Goal: Task Accomplishment & Management: Manage account settings

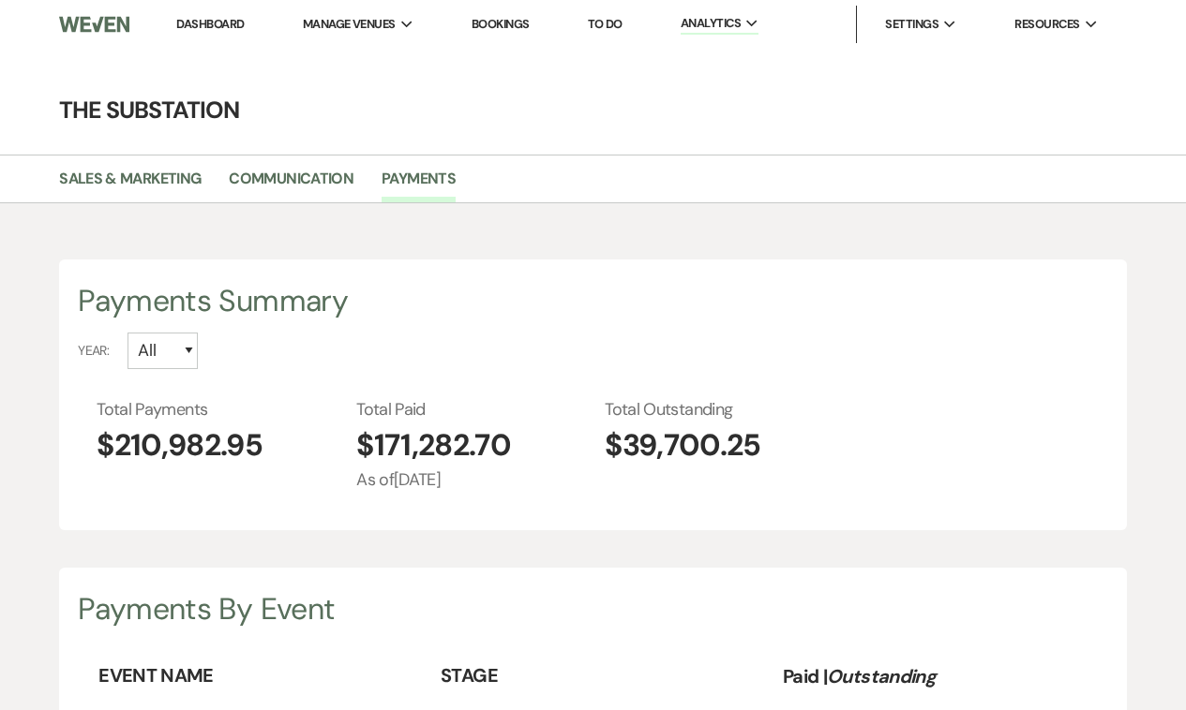
select select "2025"
click at [511, 21] on link "Bookings" at bounding box center [500, 24] width 58 height 16
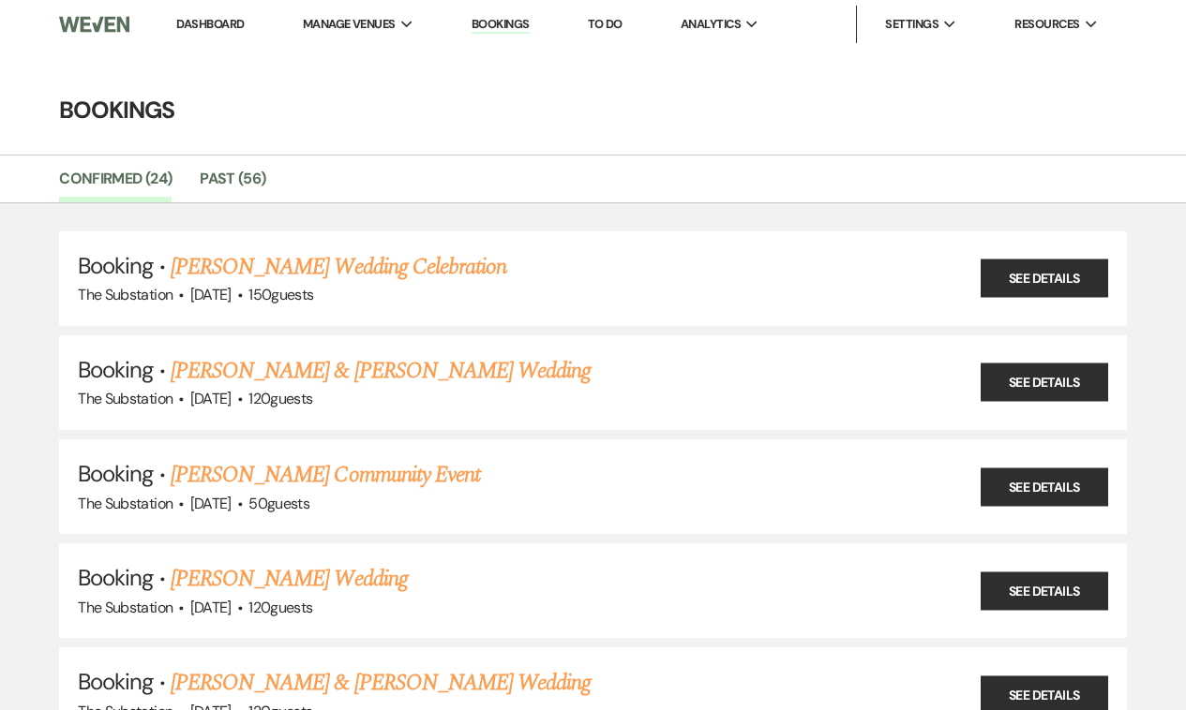
click at [202, 25] on link "Dashboard" at bounding box center [209, 24] width 67 height 16
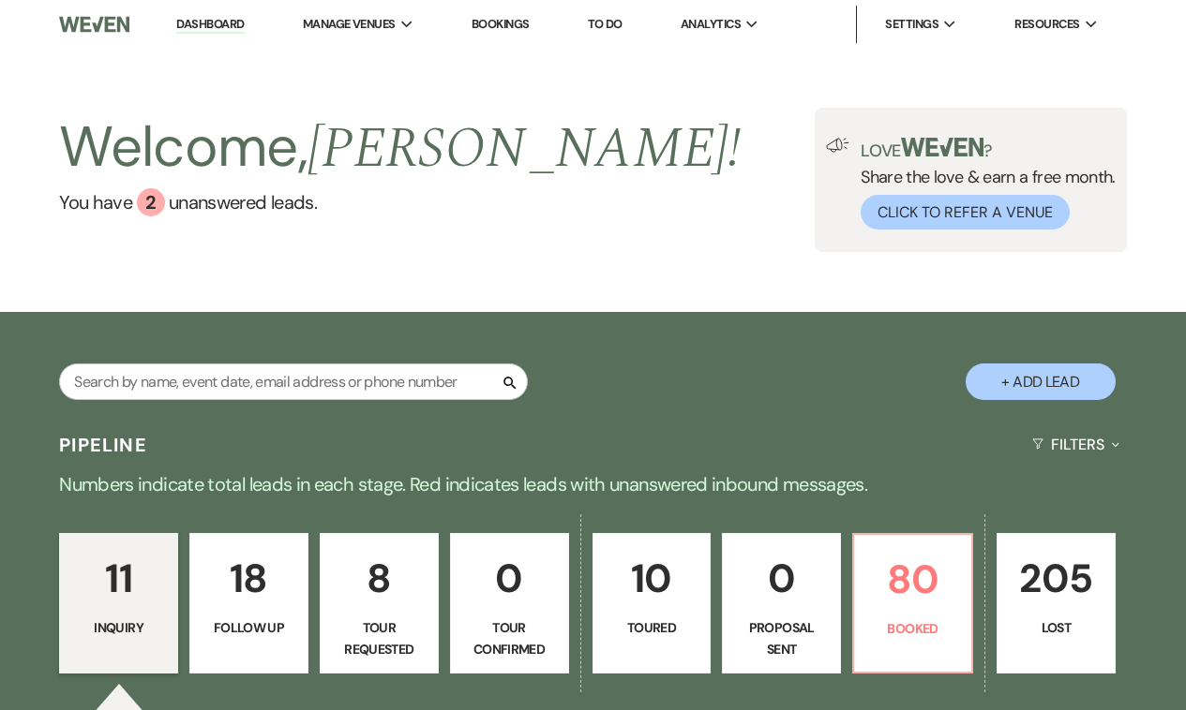
click at [787, 578] on p "0" at bounding box center [781, 578] width 95 height 63
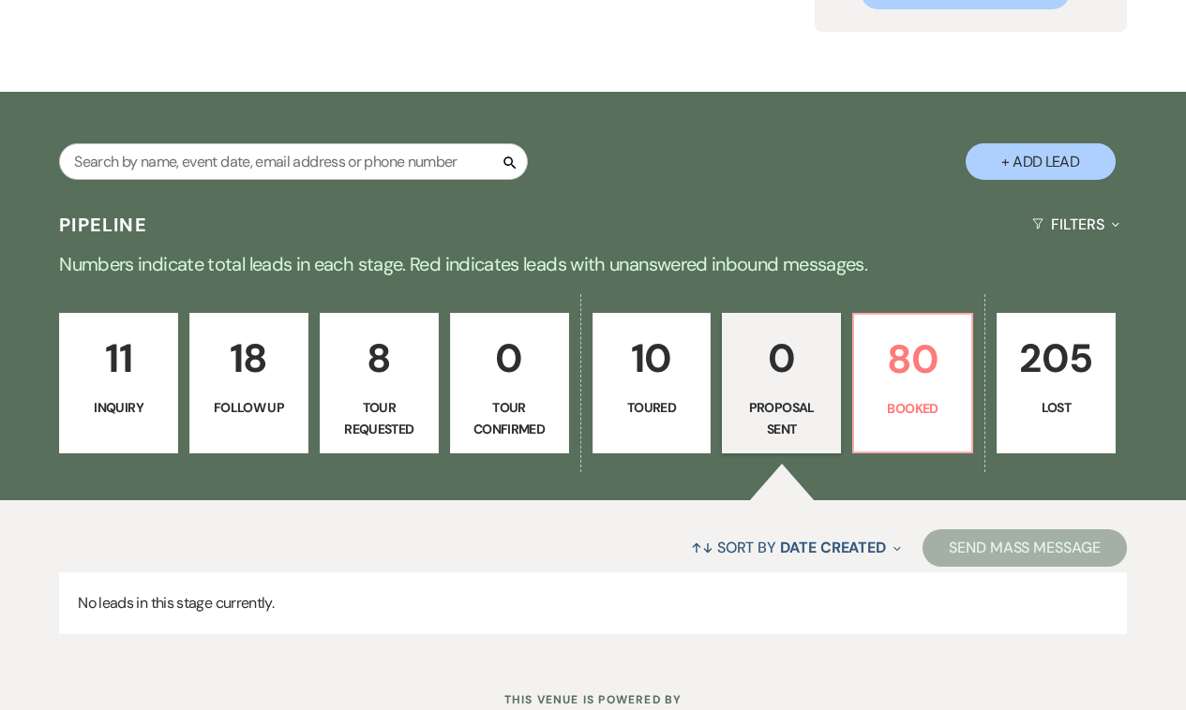
scroll to position [275, 0]
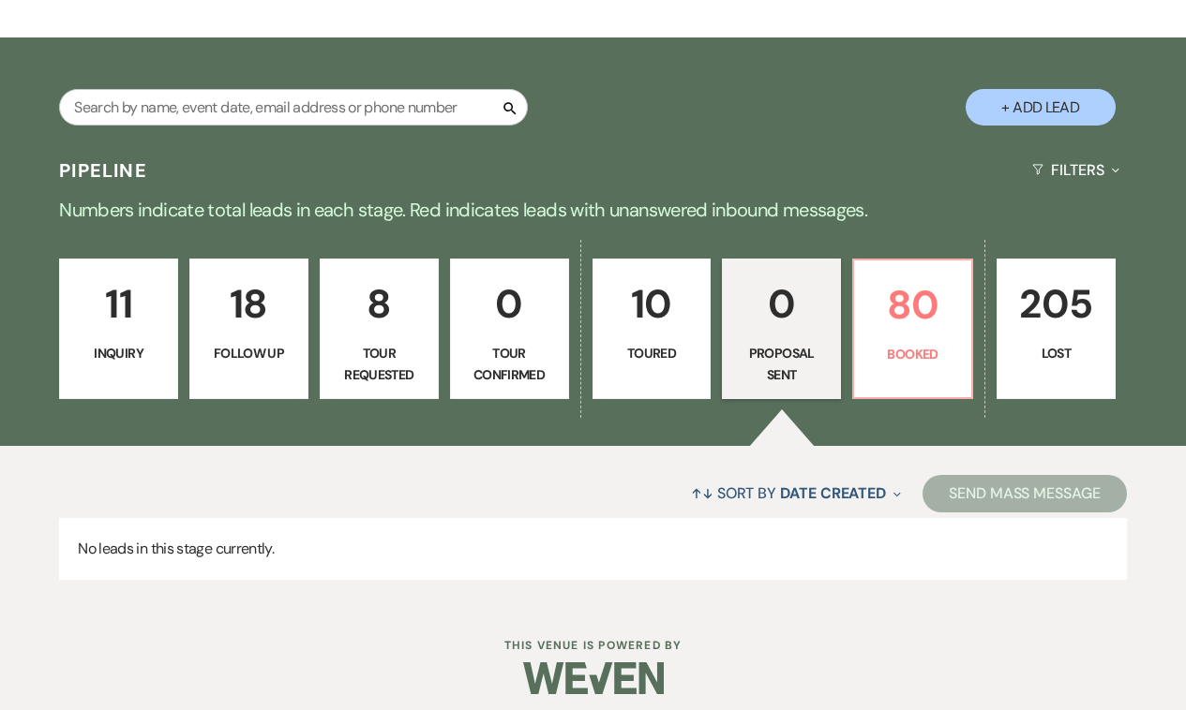
click at [679, 342] on link "10 Toured" at bounding box center [651, 329] width 119 height 141
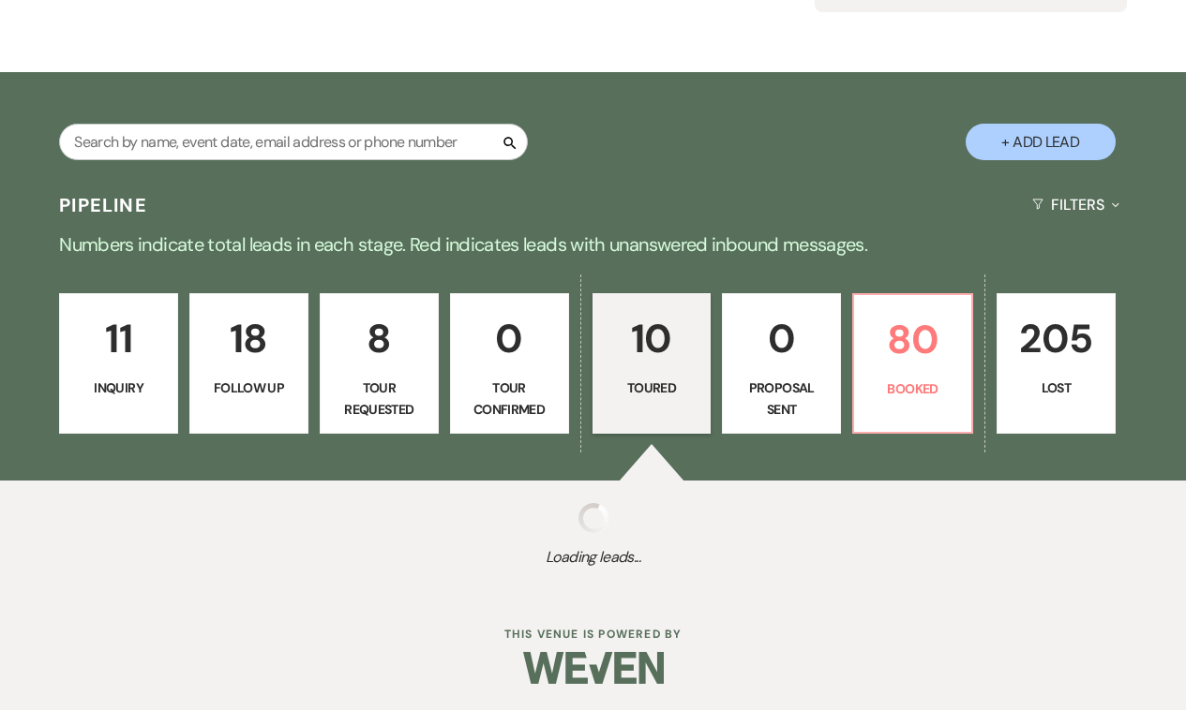
select select "5"
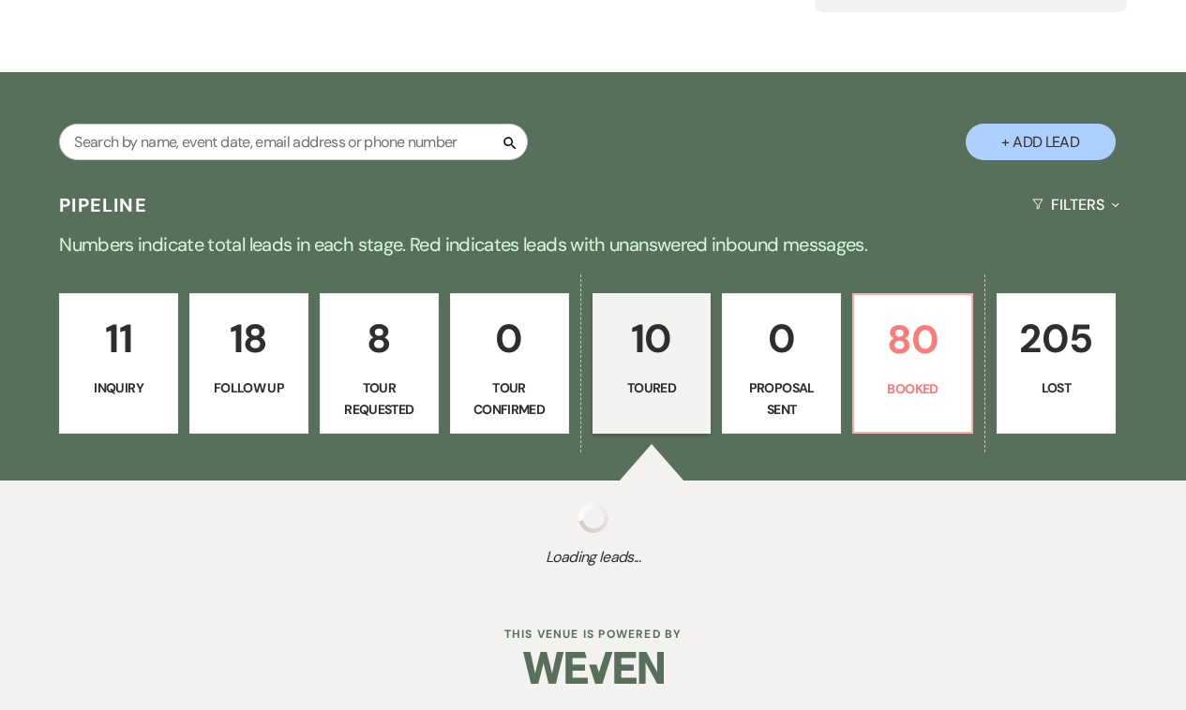
select select "5"
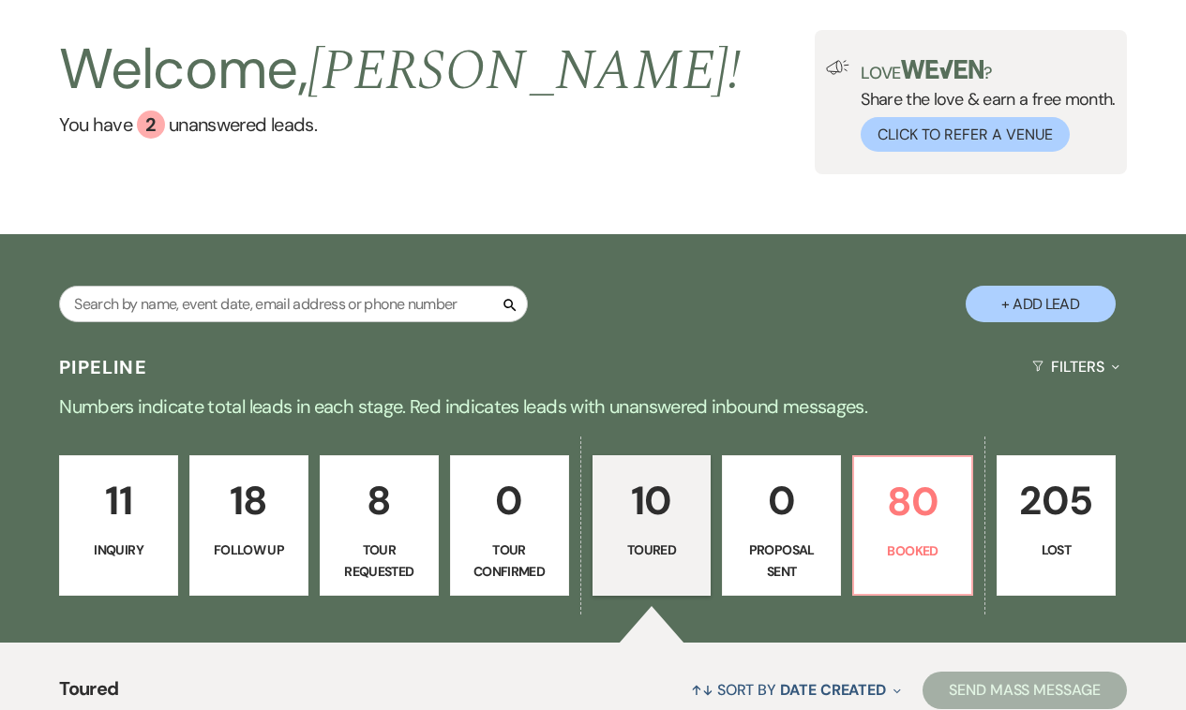
scroll to position [66, 0]
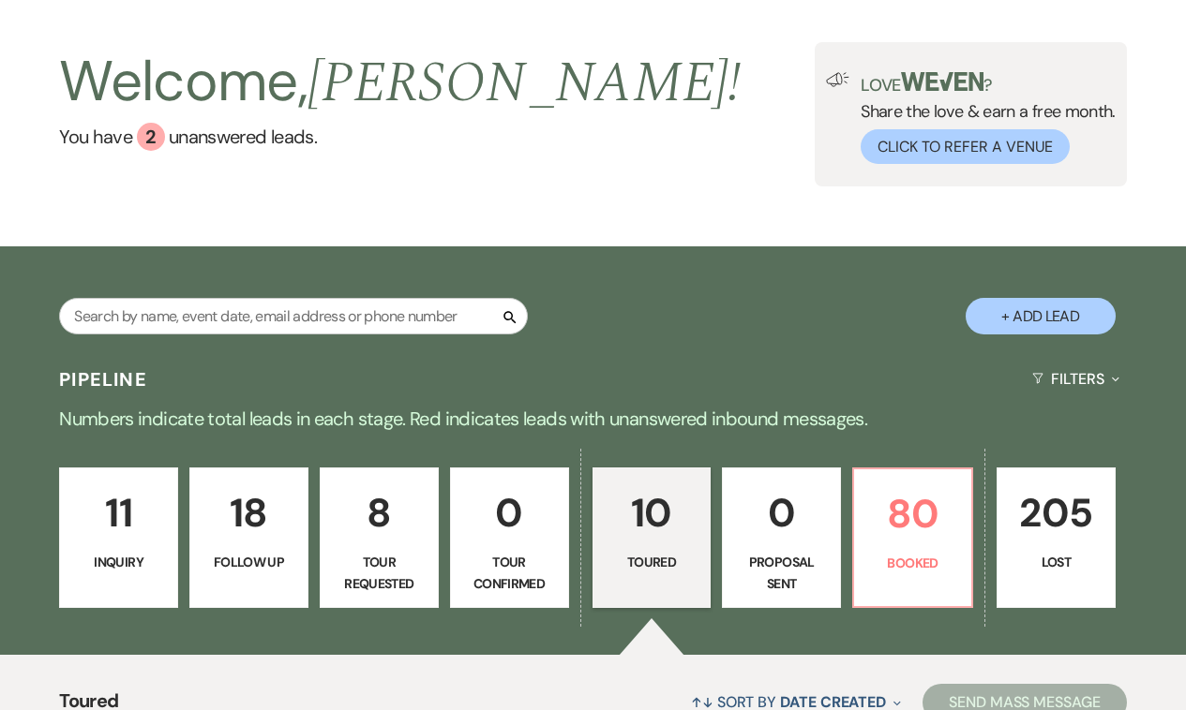
click at [512, 511] on p "0" at bounding box center [509, 513] width 95 height 63
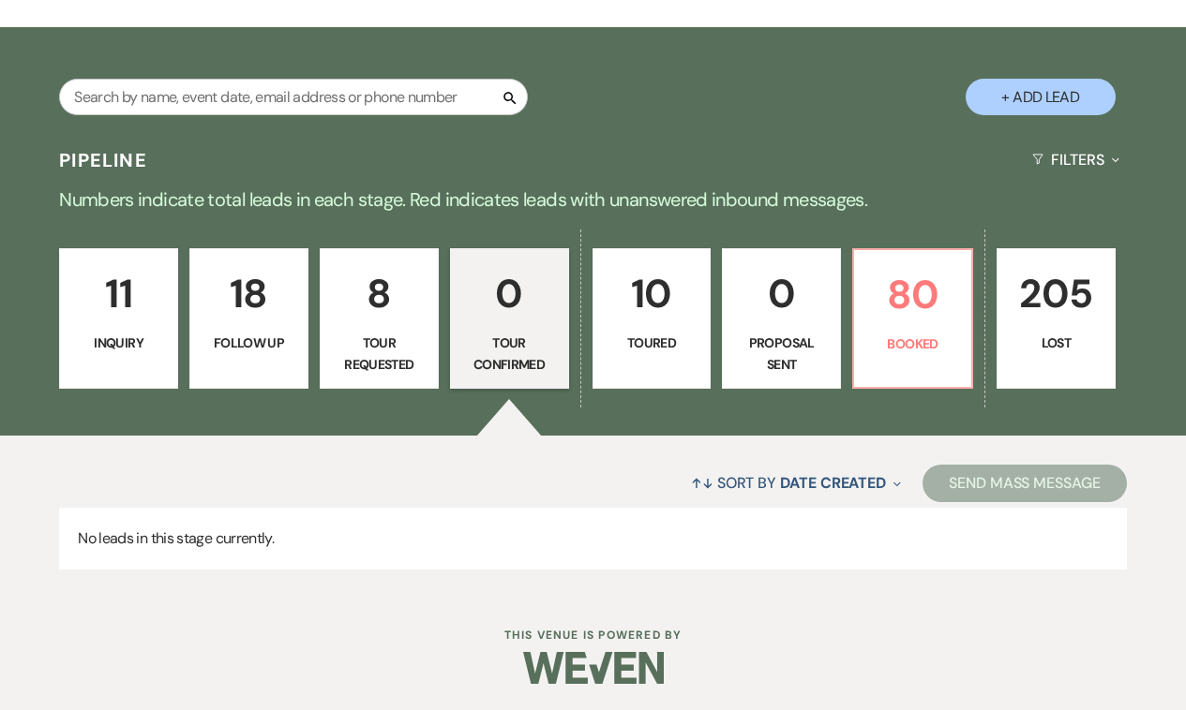
click at [371, 334] on p "Tour Requested" at bounding box center [379, 354] width 95 height 42
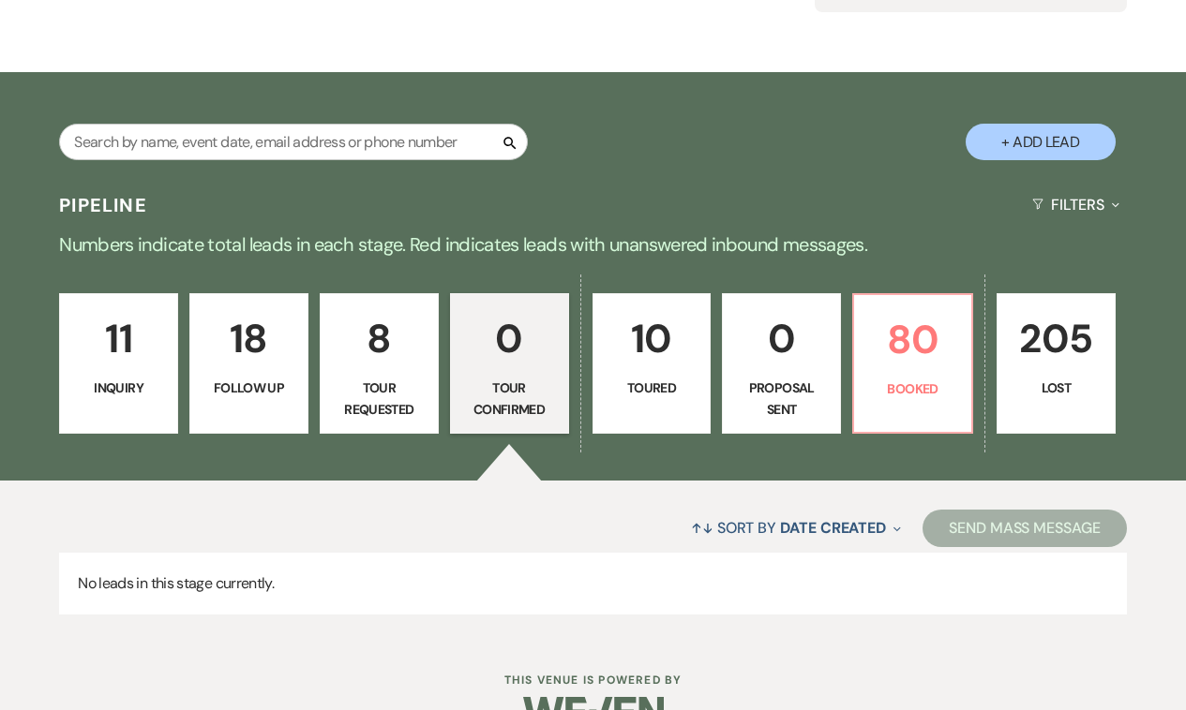
select select "2"
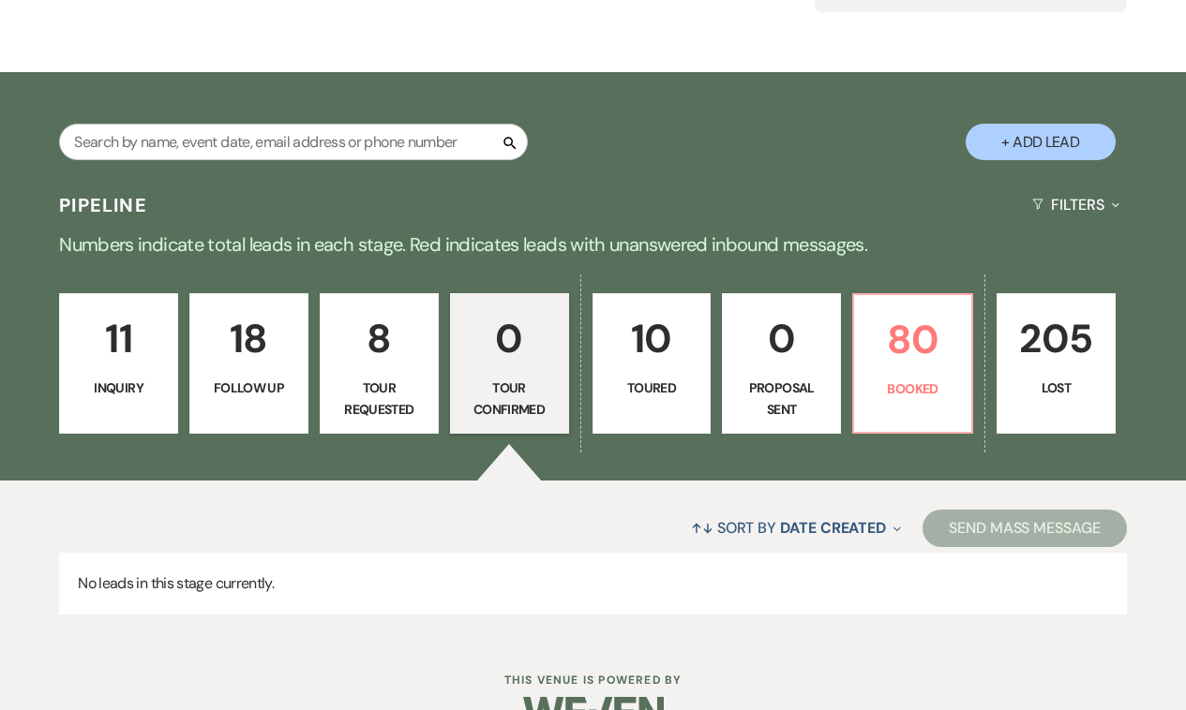
select select "2"
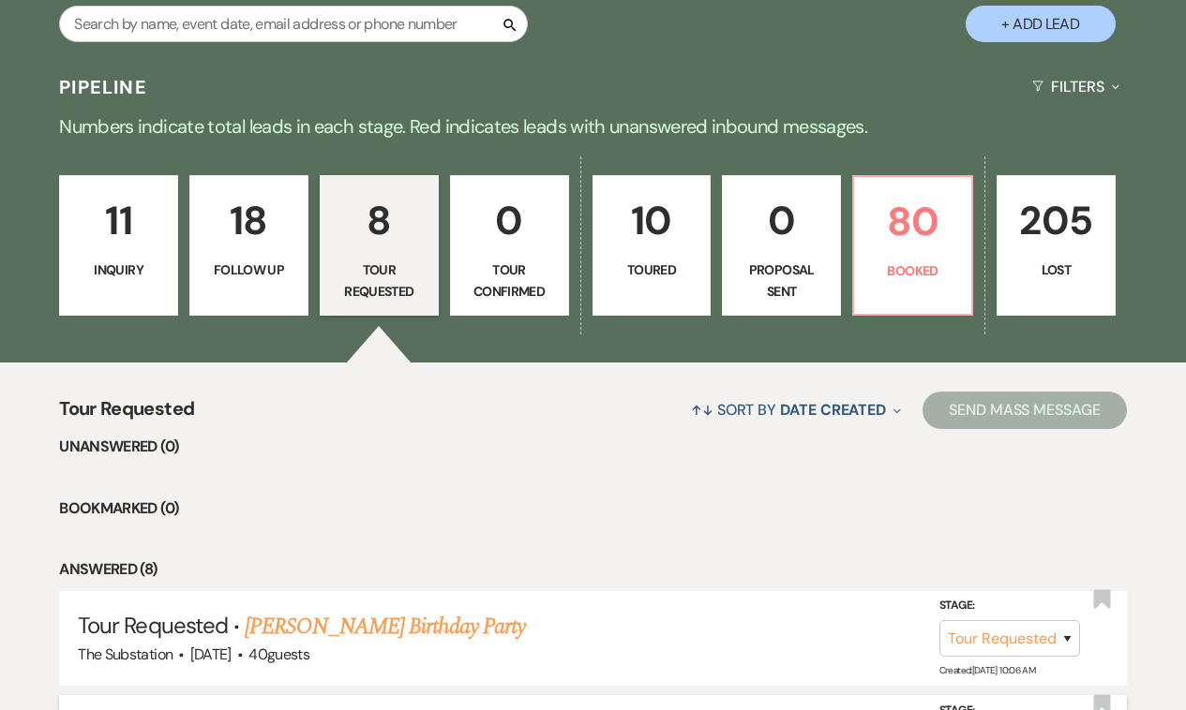
scroll to position [323, 0]
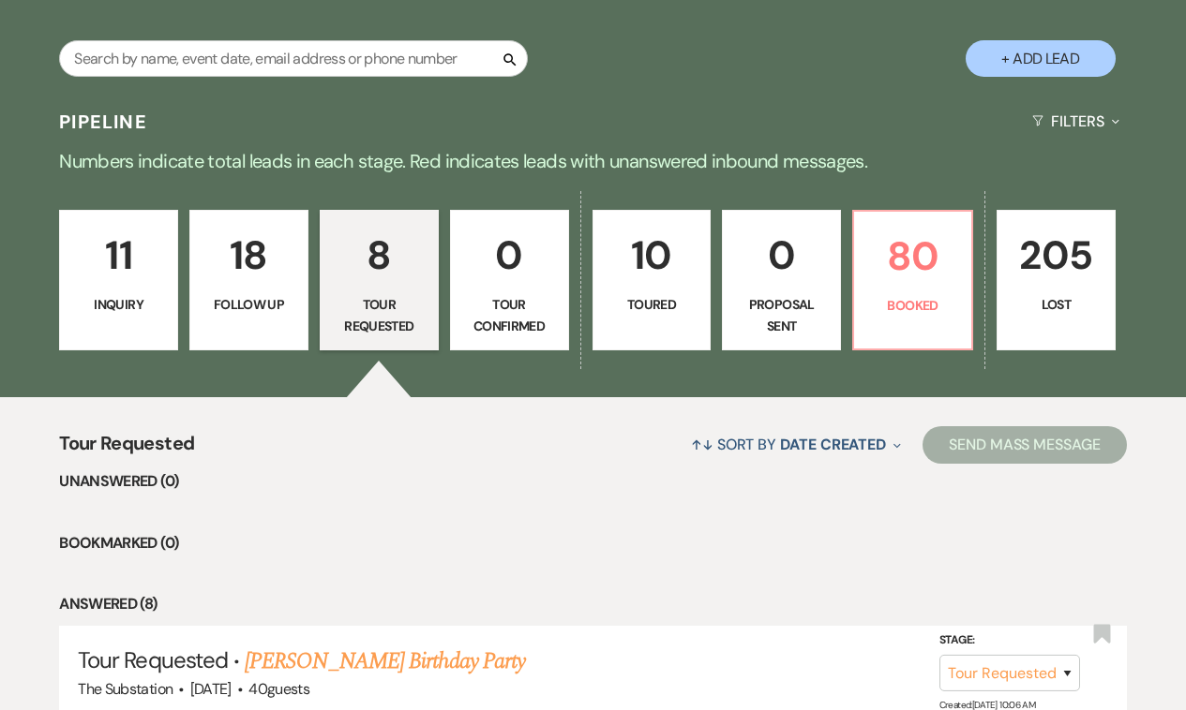
click at [251, 295] on p "Follow Up" at bounding box center [249, 304] width 95 height 21
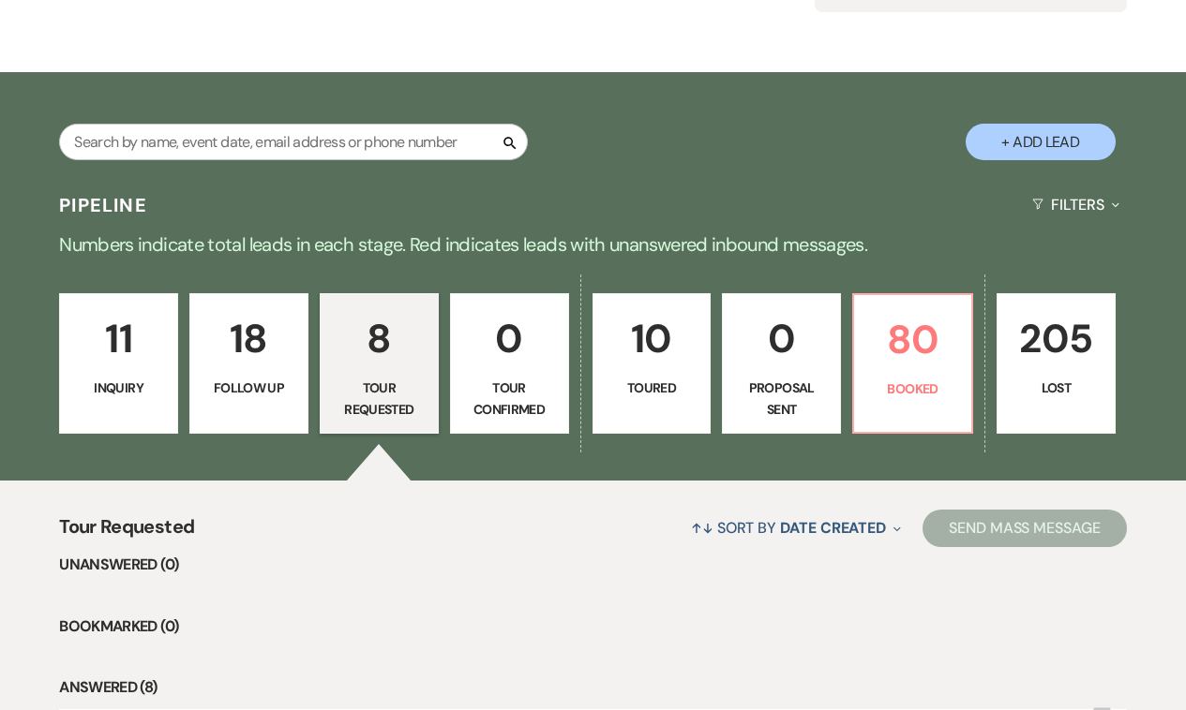
select select "9"
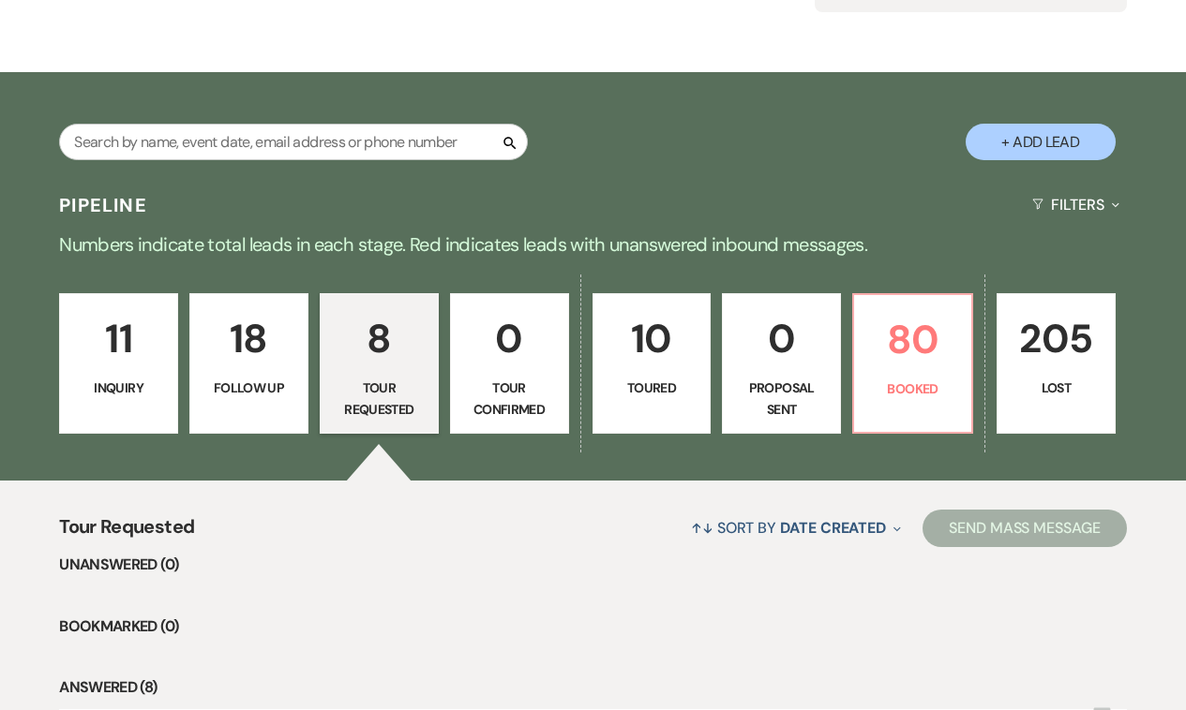
select select "9"
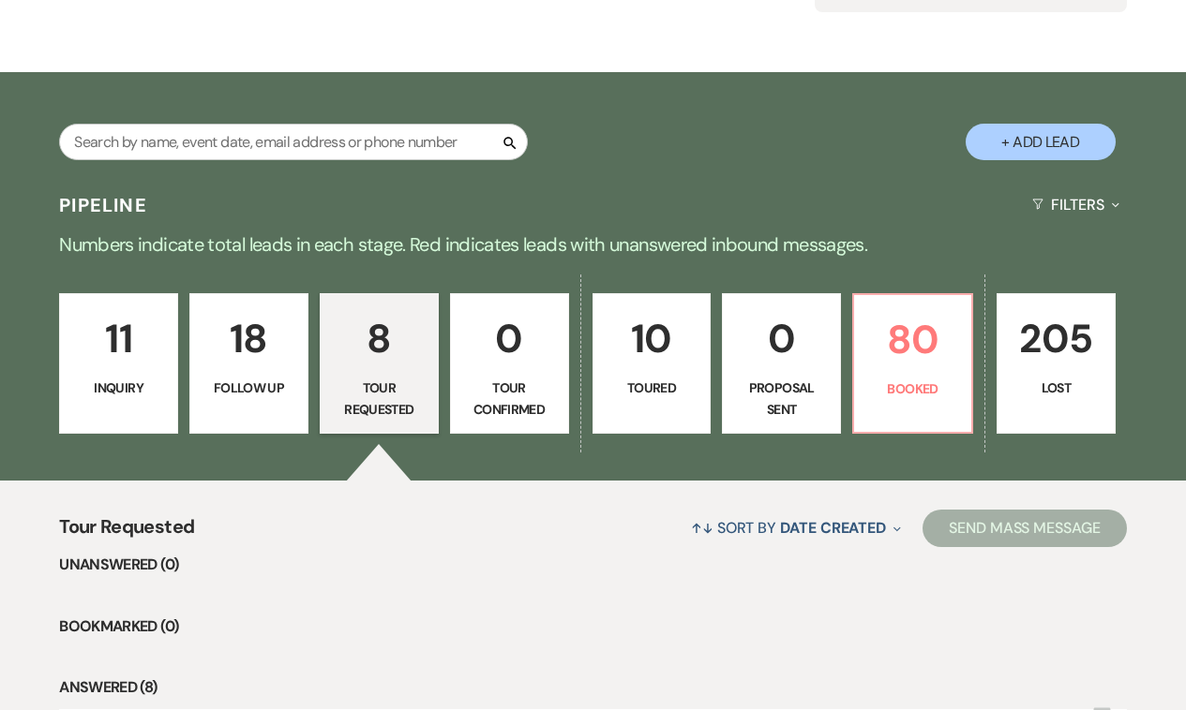
select select "9"
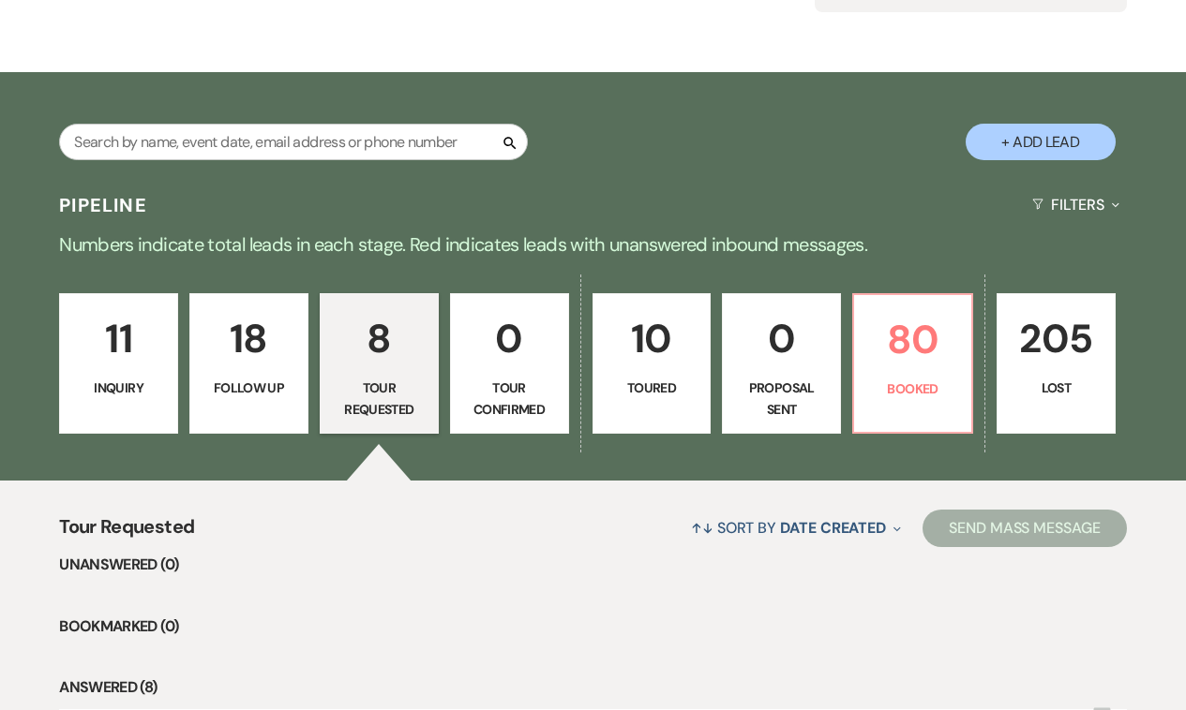
select select "9"
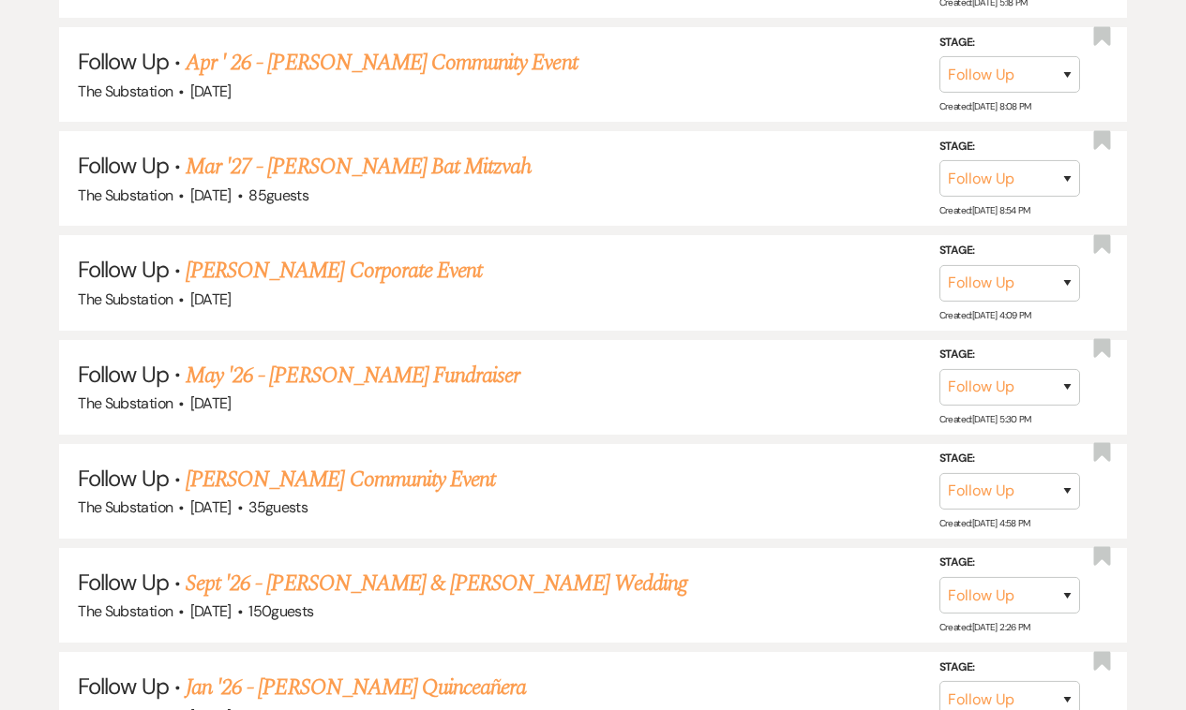
scroll to position [1551, 0]
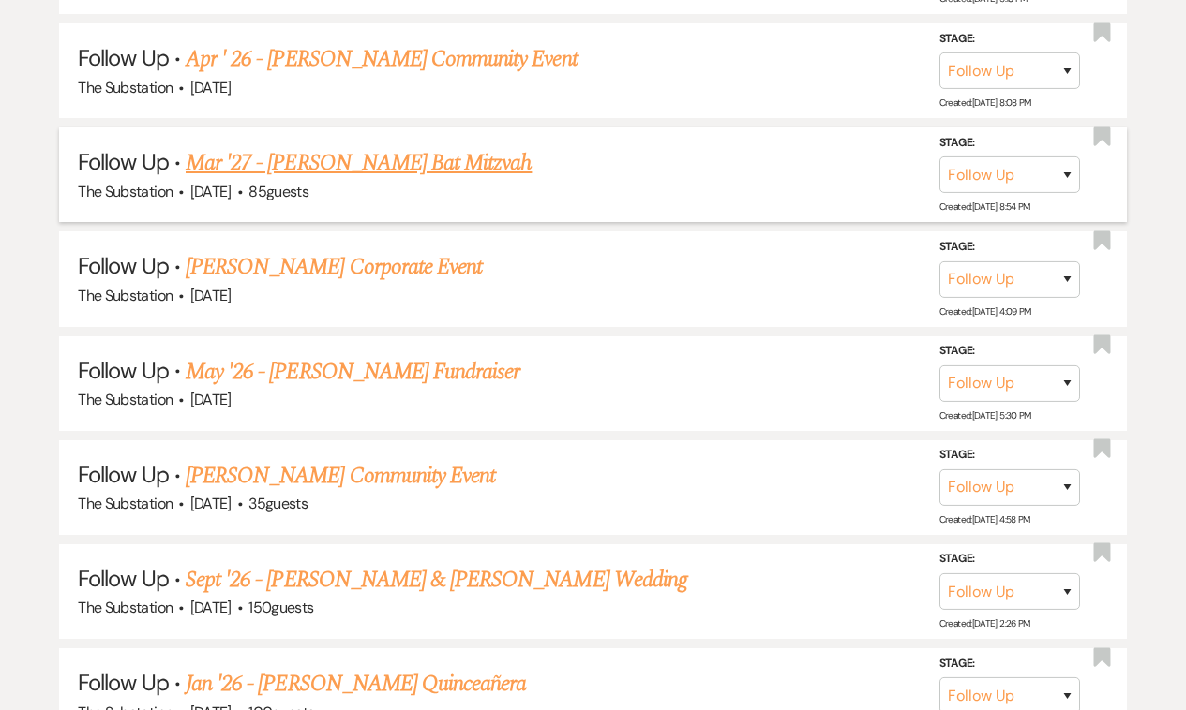
click at [342, 146] on link "Mar '27 - [PERSON_NAME] Bat Mitzvah" at bounding box center [359, 163] width 346 height 34
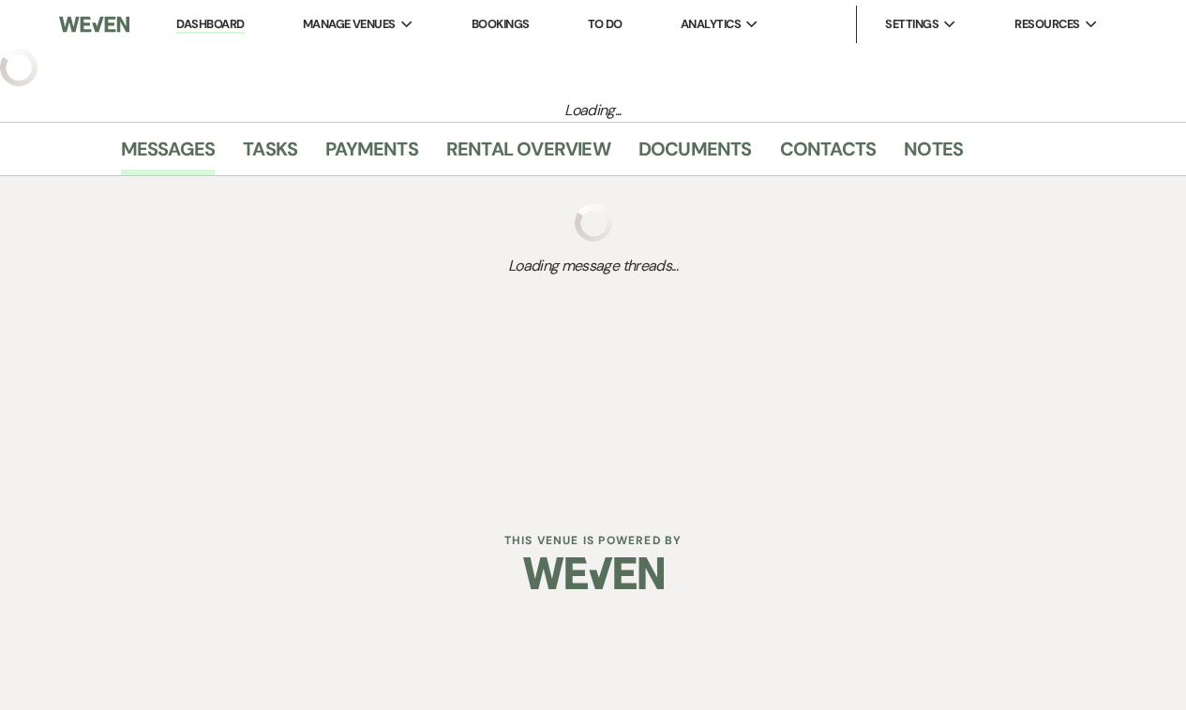
select select "9"
select select "5"
select select "12"
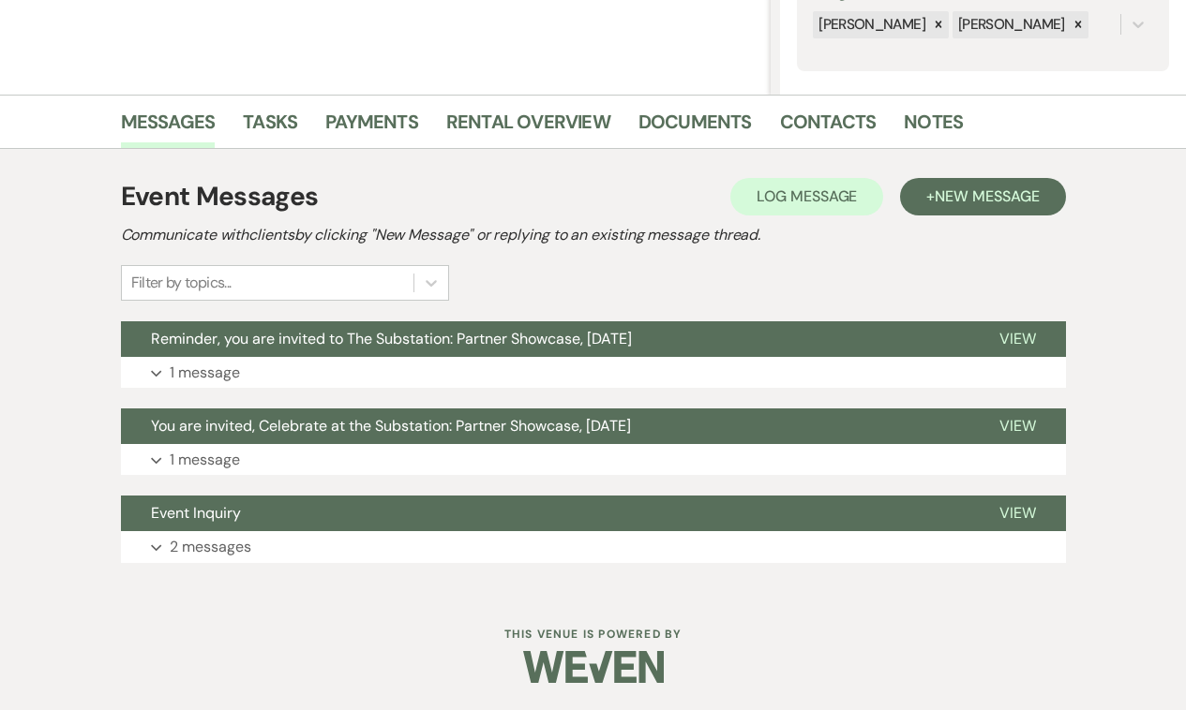
scroll to position [375, 0]
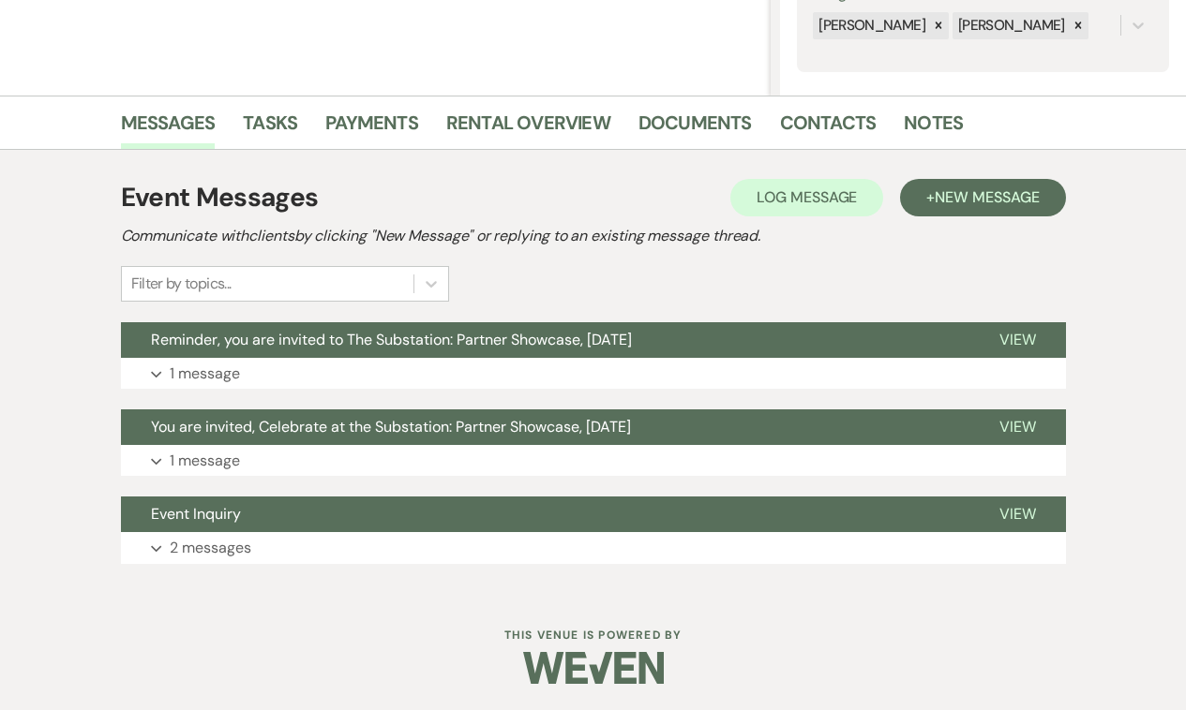
select select "9"
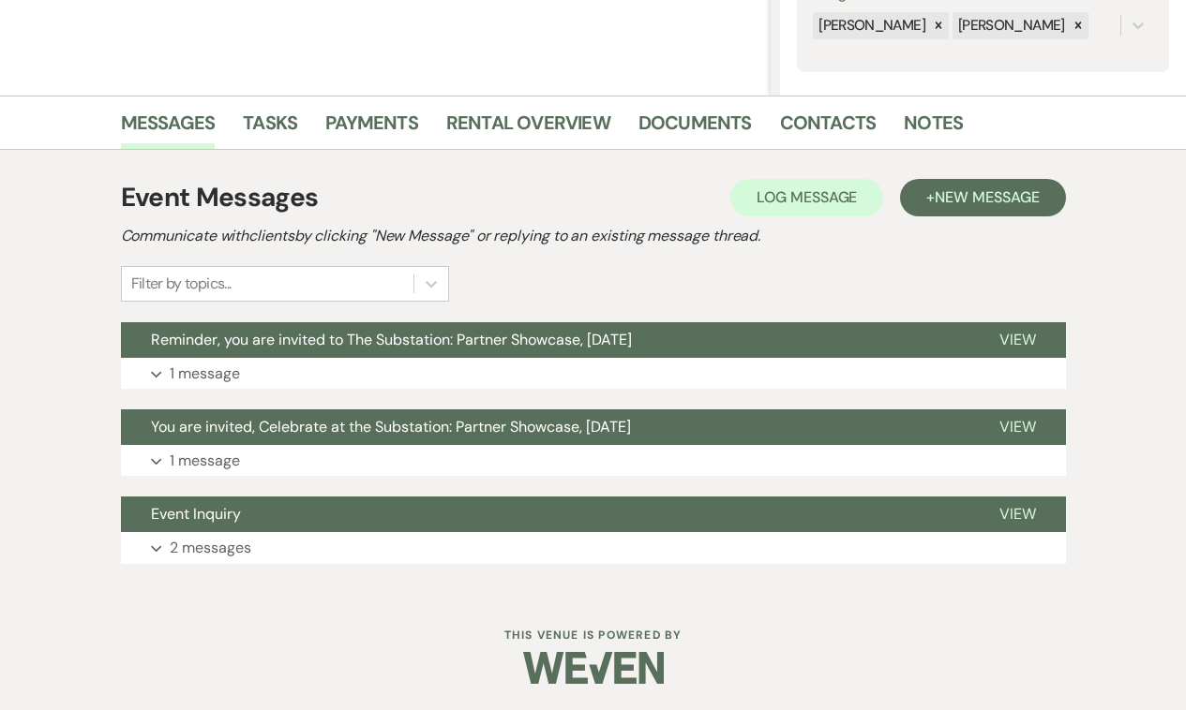
select select "9"
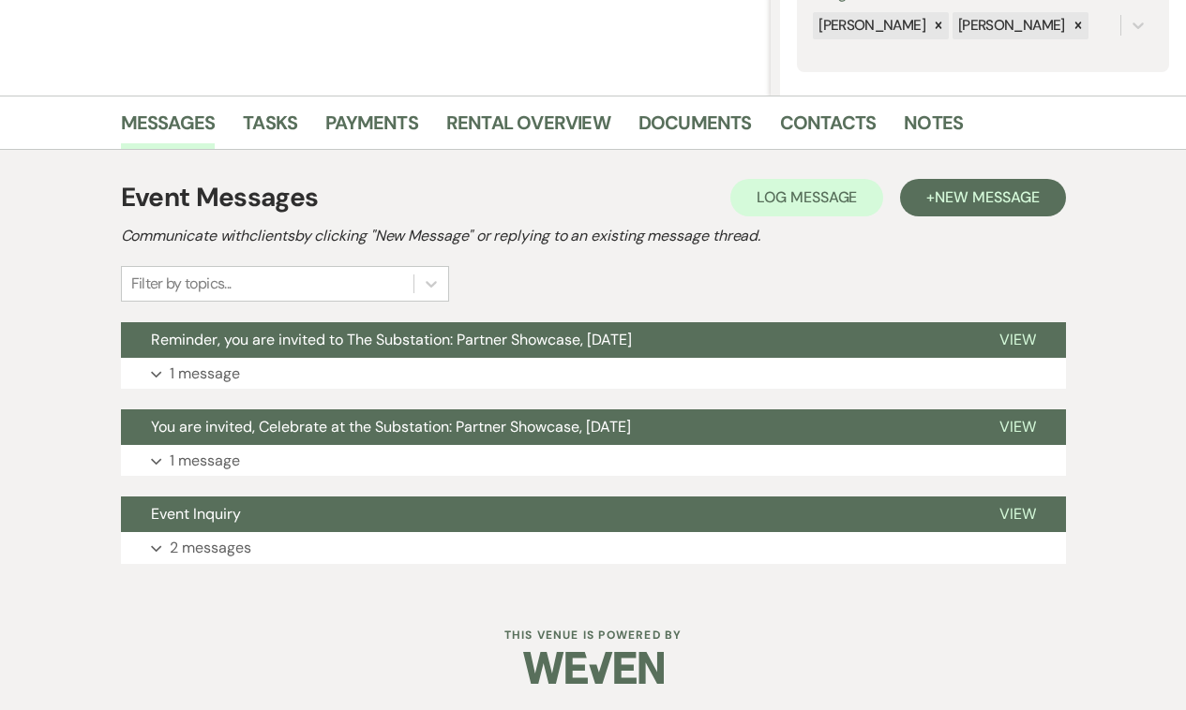
select select "9"
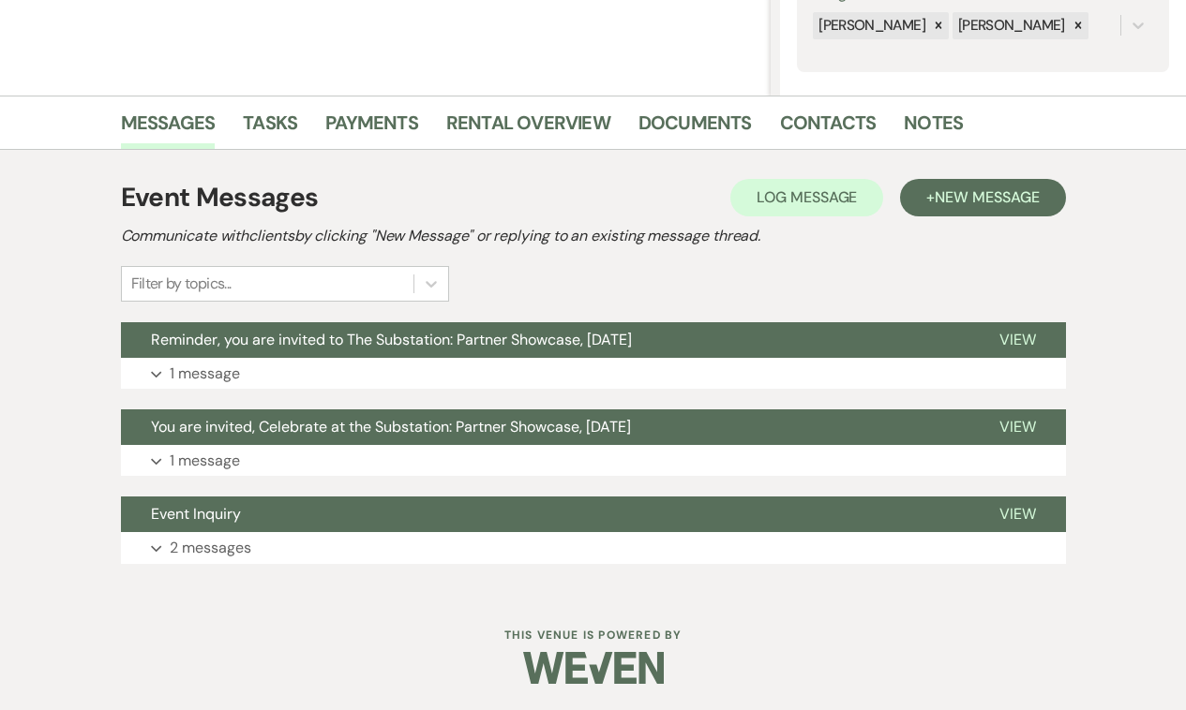
select select "9"
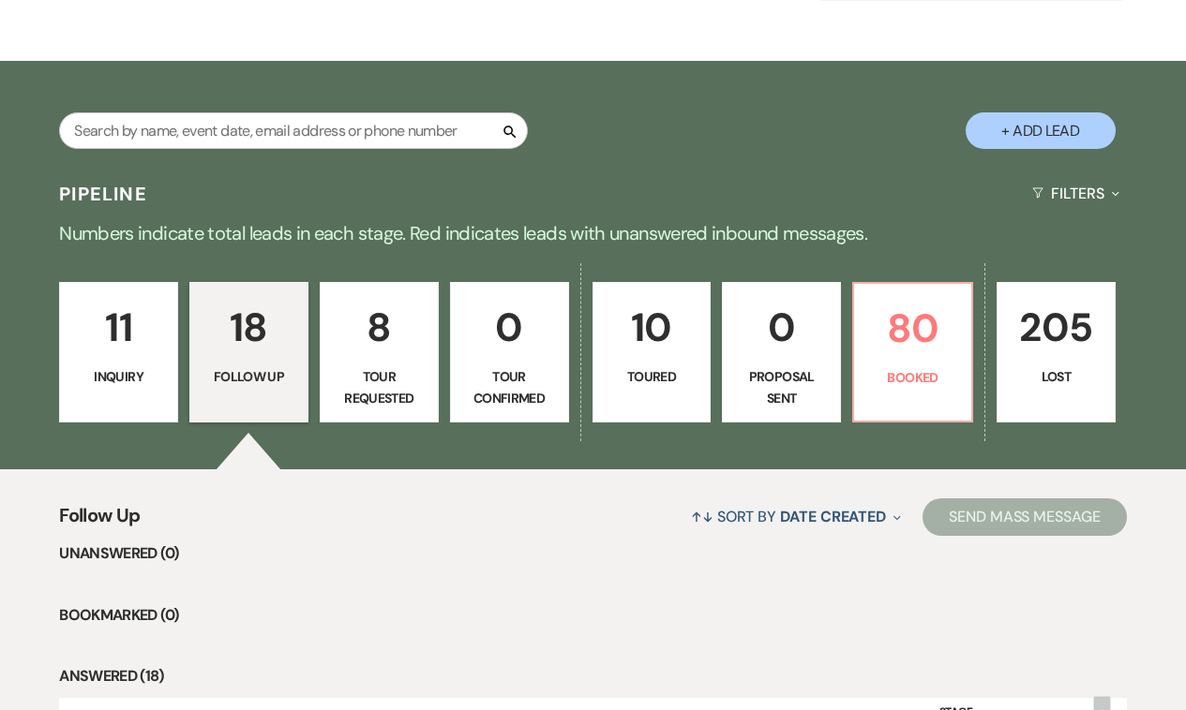
scroll to position [256, 0]
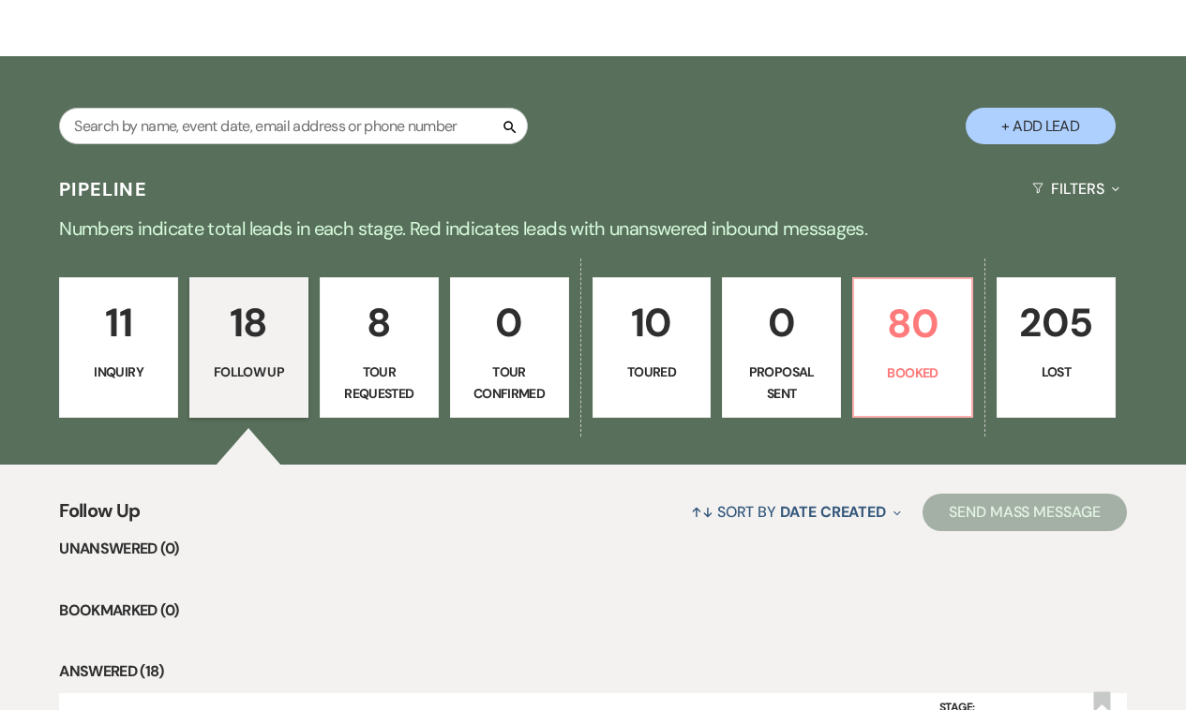
click at [121, 341] on p "11" at bounding box center [118, 322] width 95 height 63
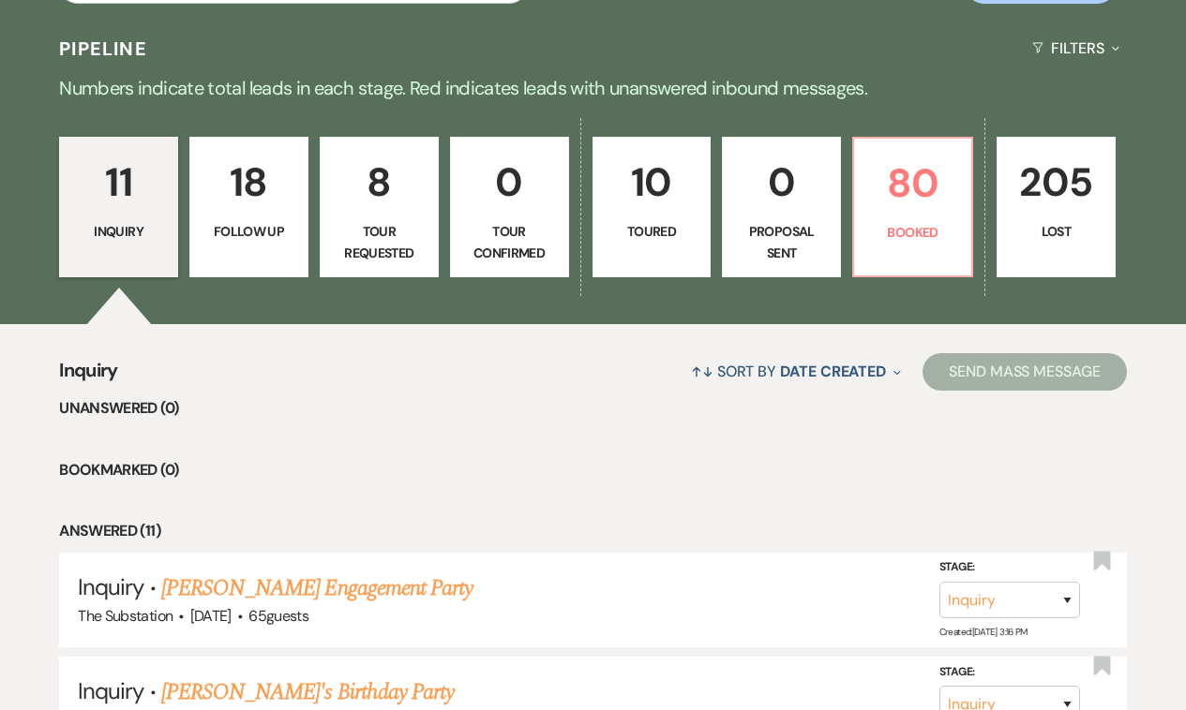
scroll to position [398, 0]
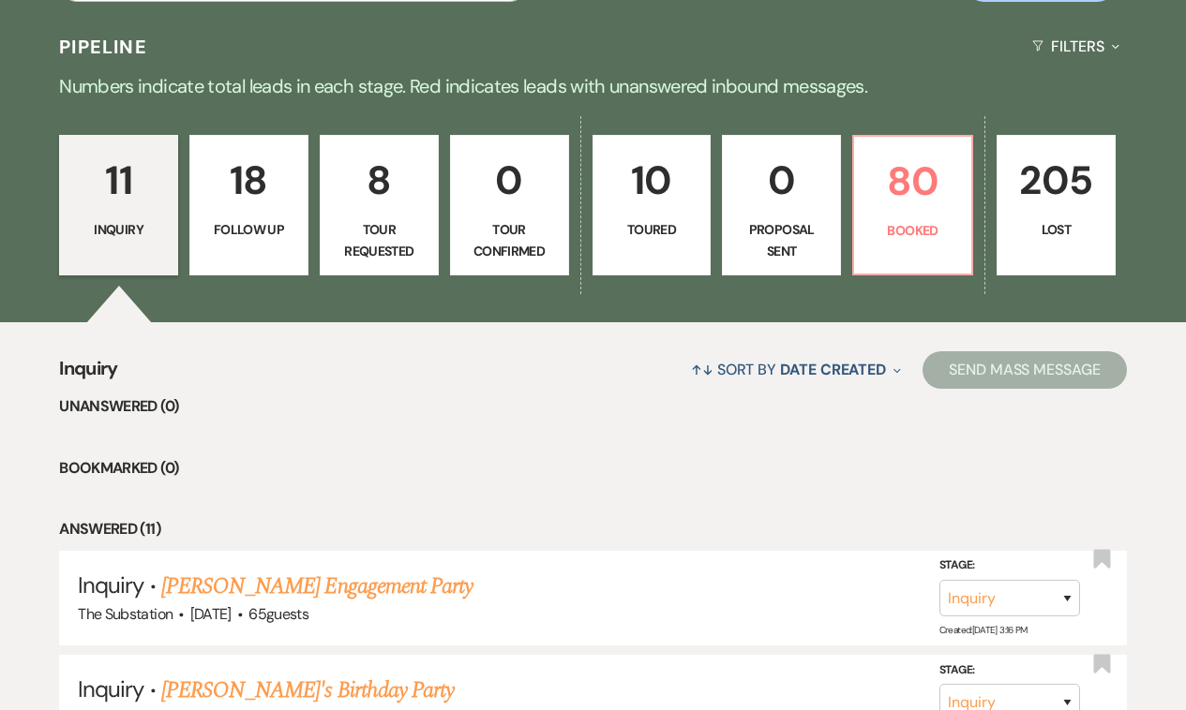
click at [284, 241] on link "18 Follow Up" at bounding box center [248, 205] width 119 height 141
select select "9"
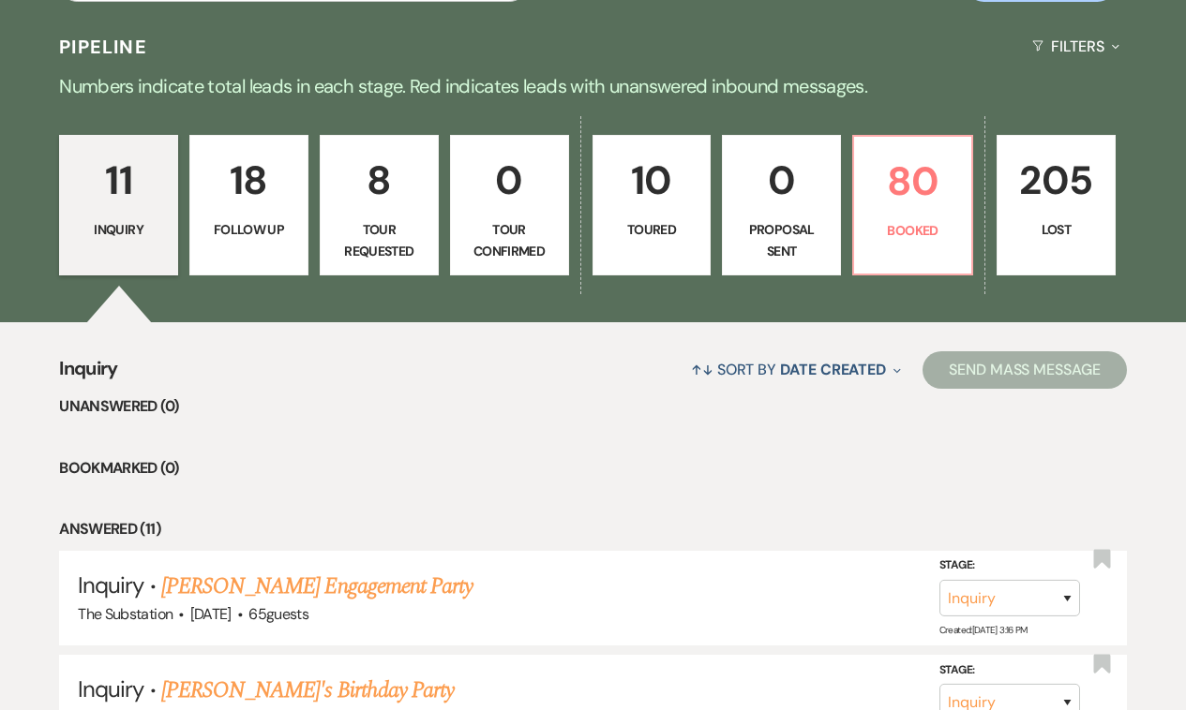
select select "9"
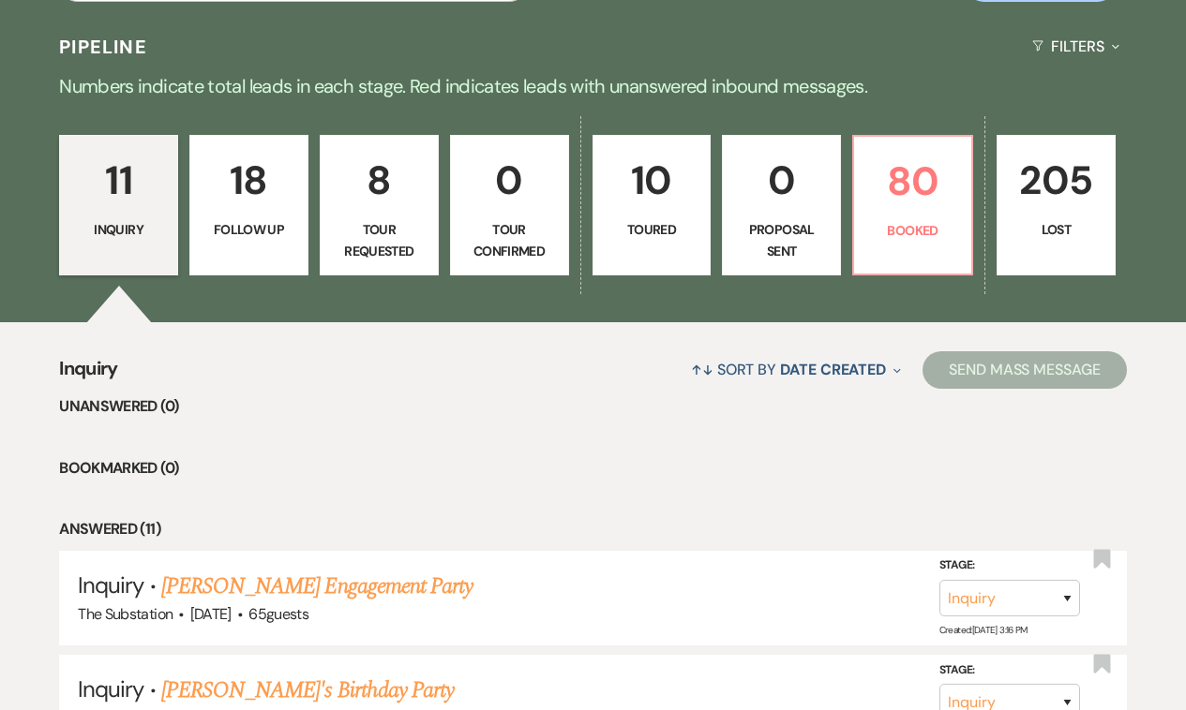
select select "9"
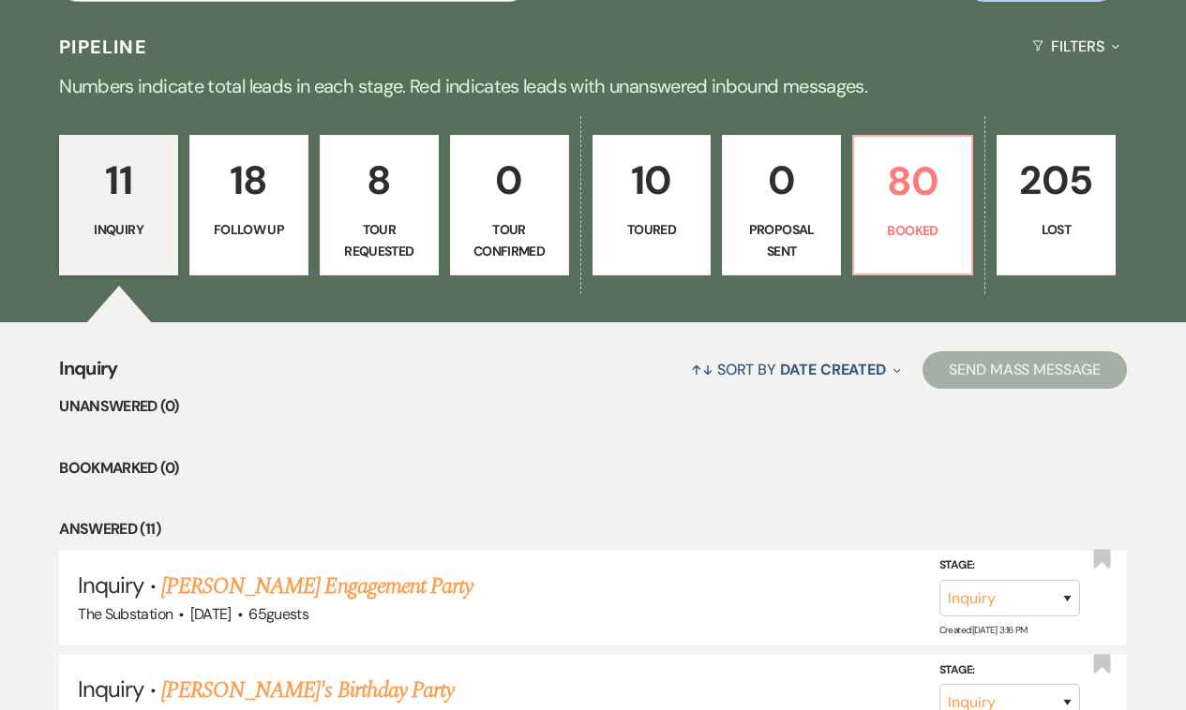
select select "9"
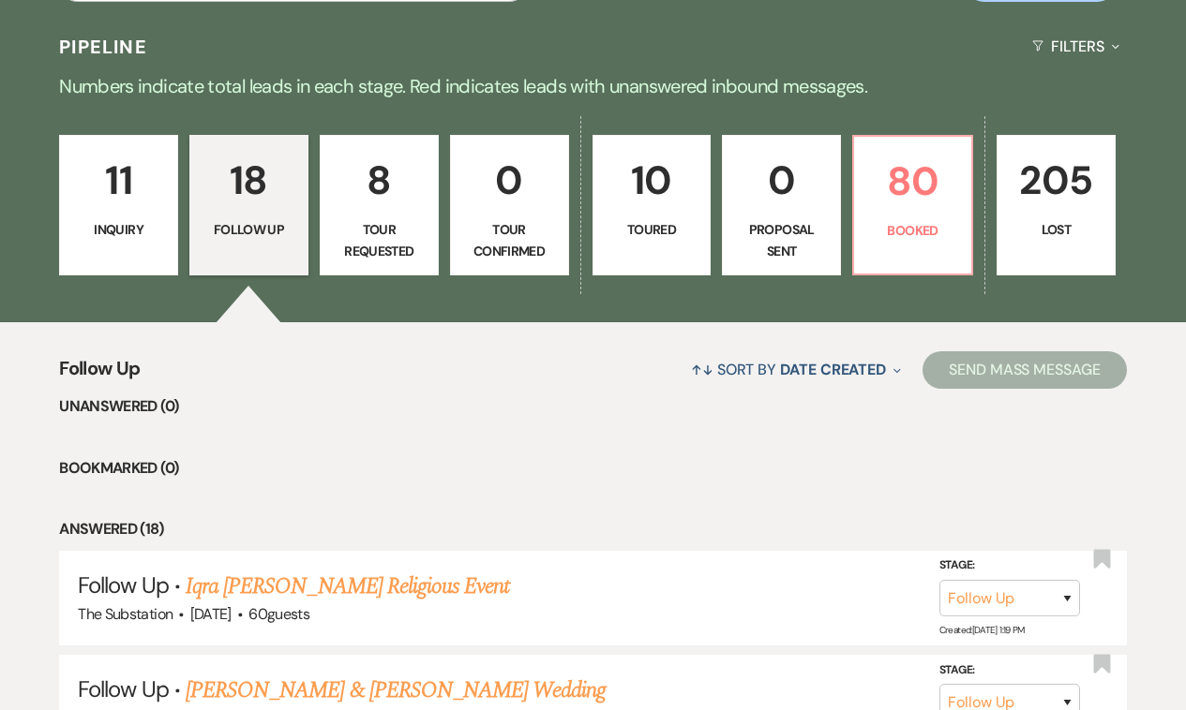
click at [381, 241] on p "Tour Requested" at bounding box center [379, 240] width 95 height 42
select select "2"
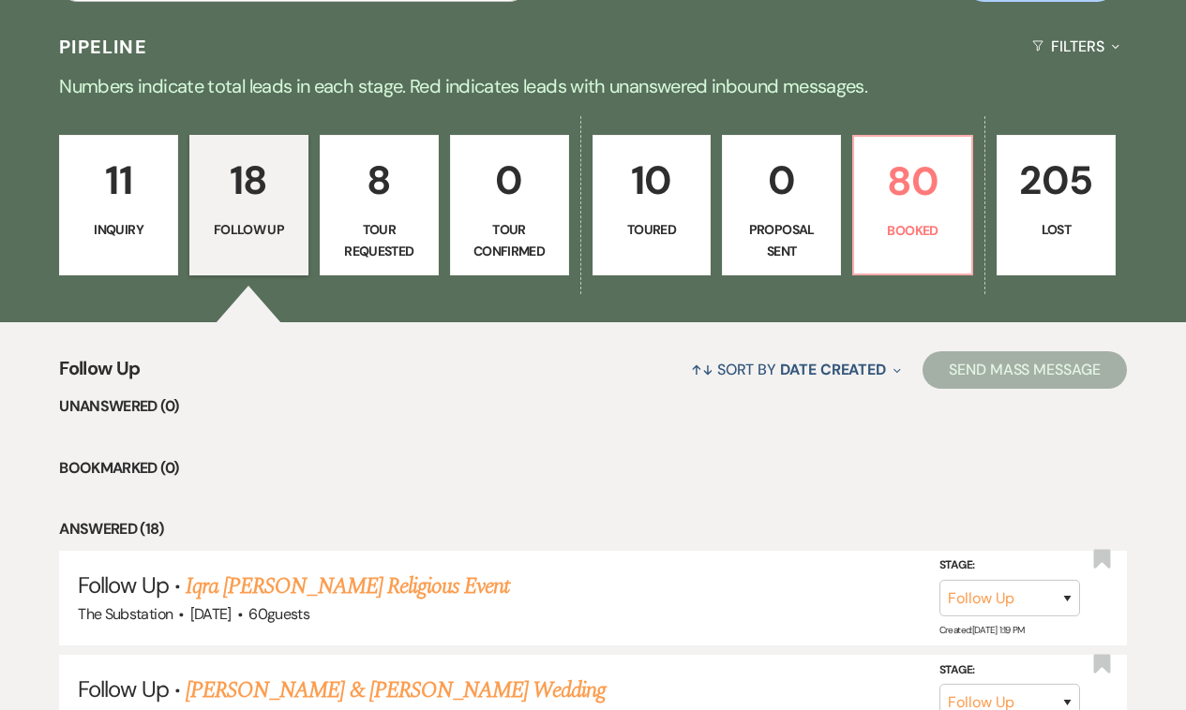
select select "2"
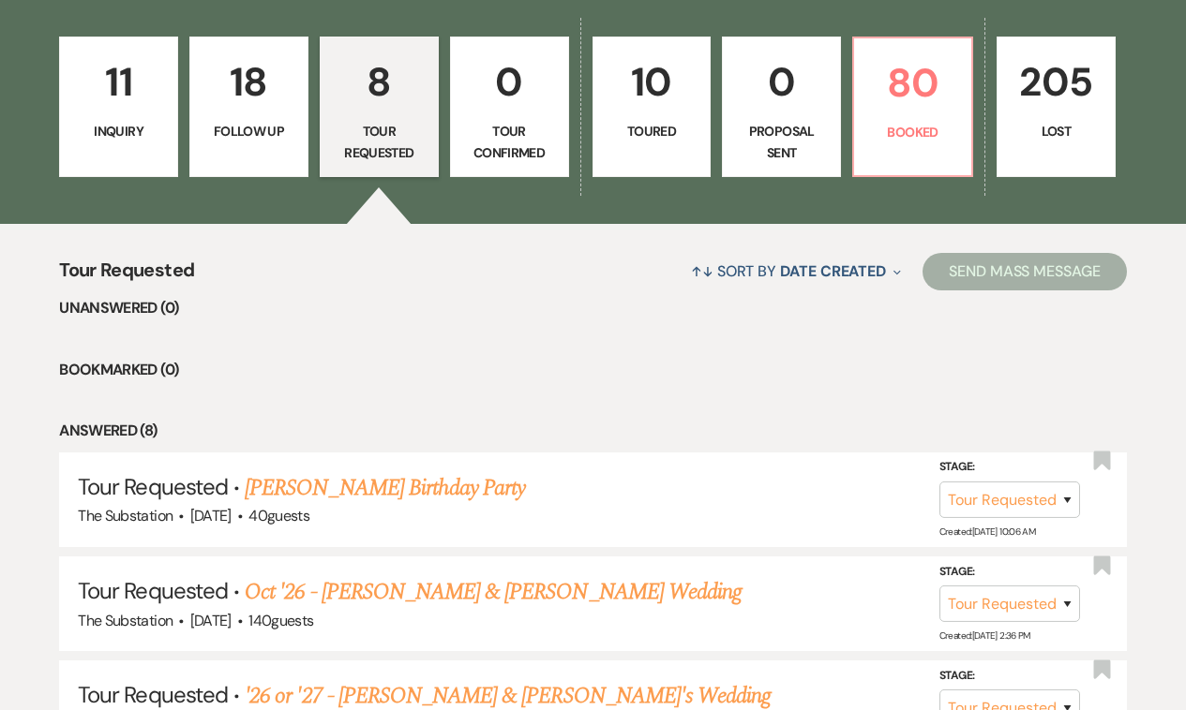
scroll to position [468, 0]
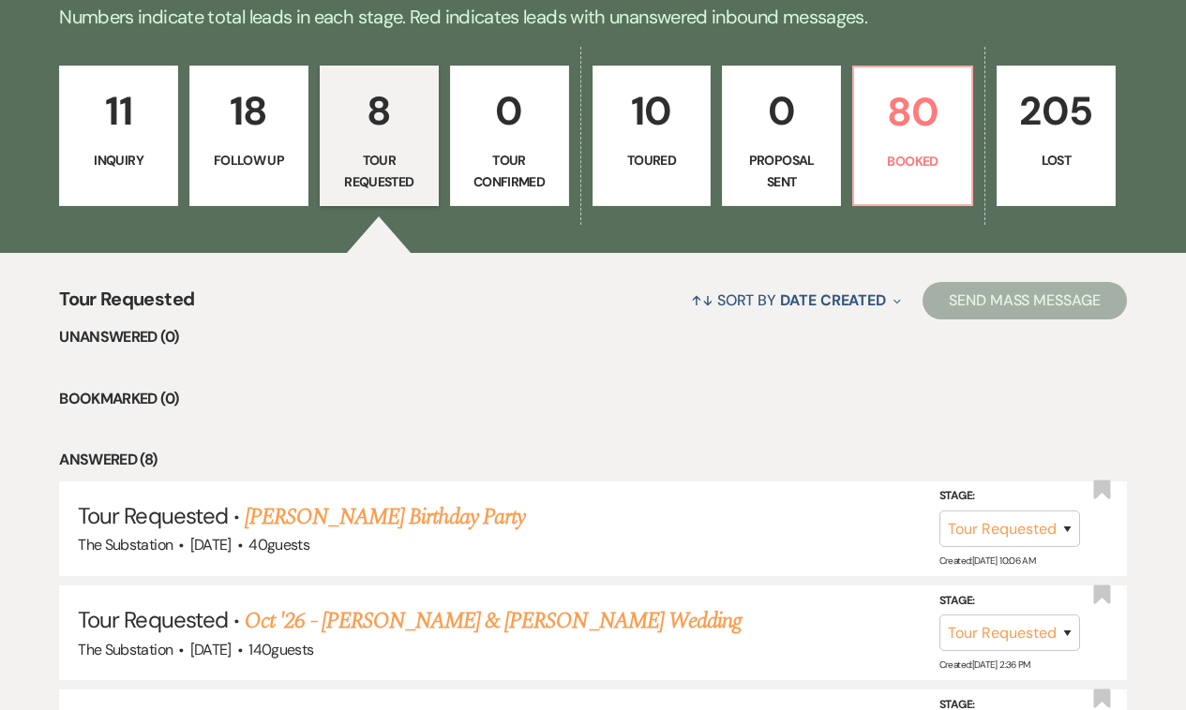
click at [266, 121] on p "18" at bounding box center [249, 111] width 95 height 63
select select "9"
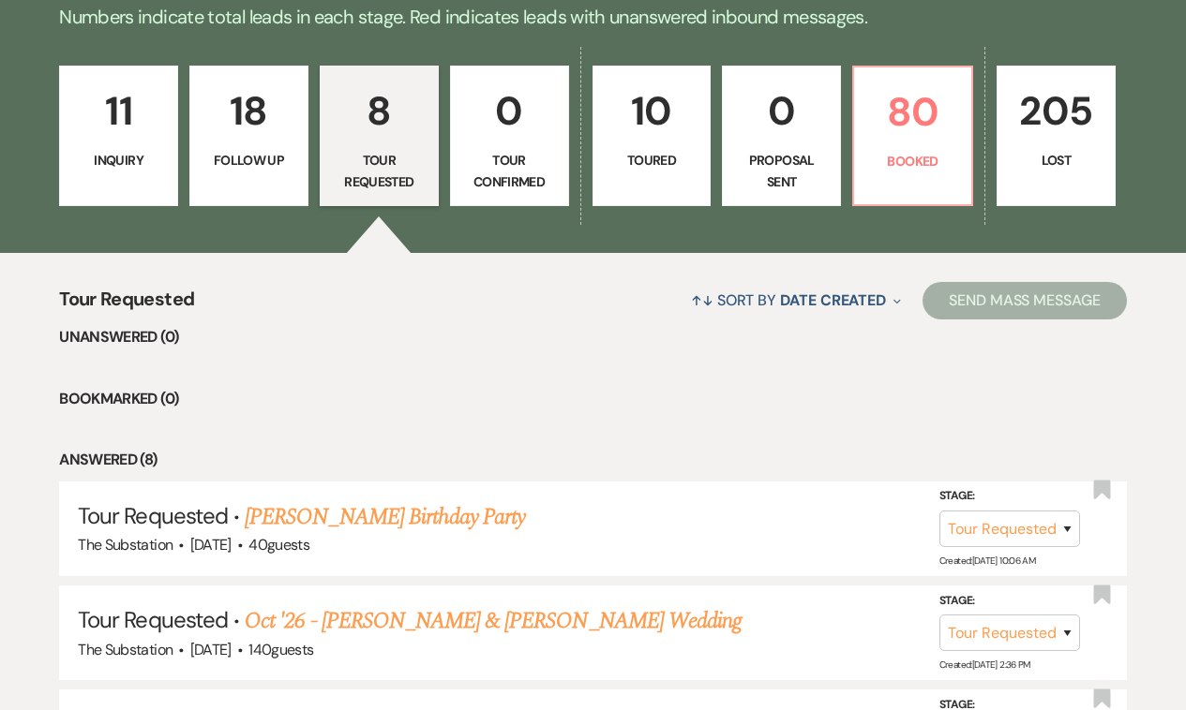
select select "9"
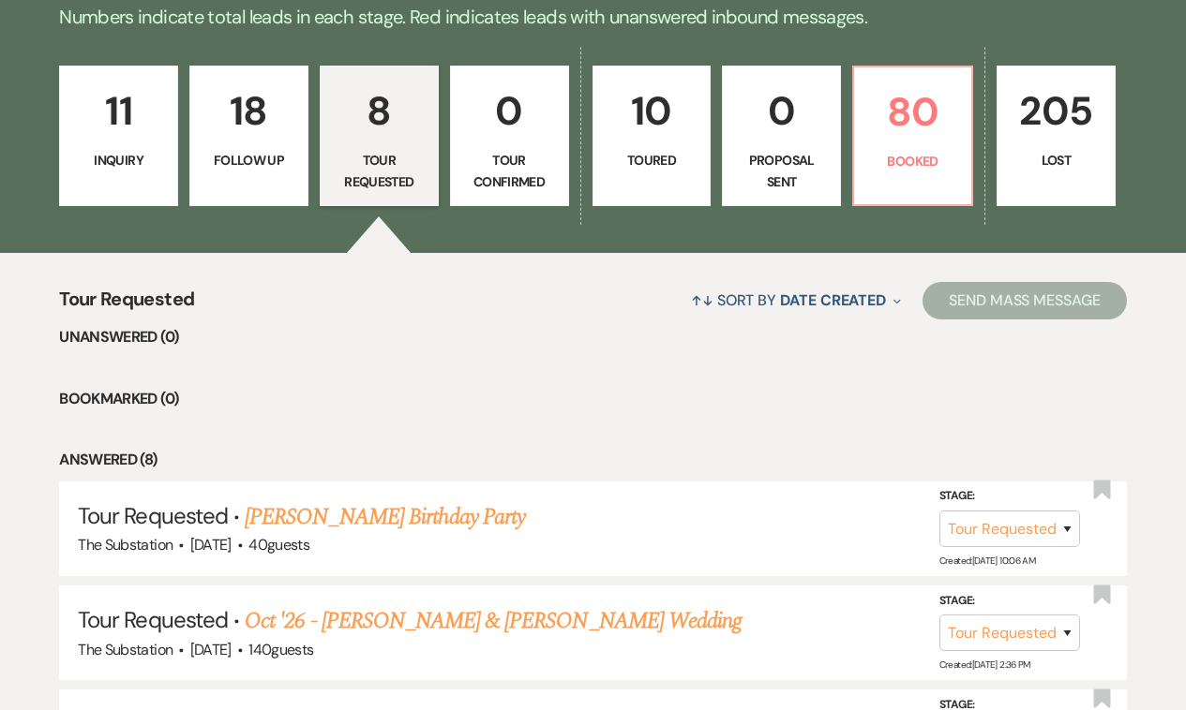
select select "9"
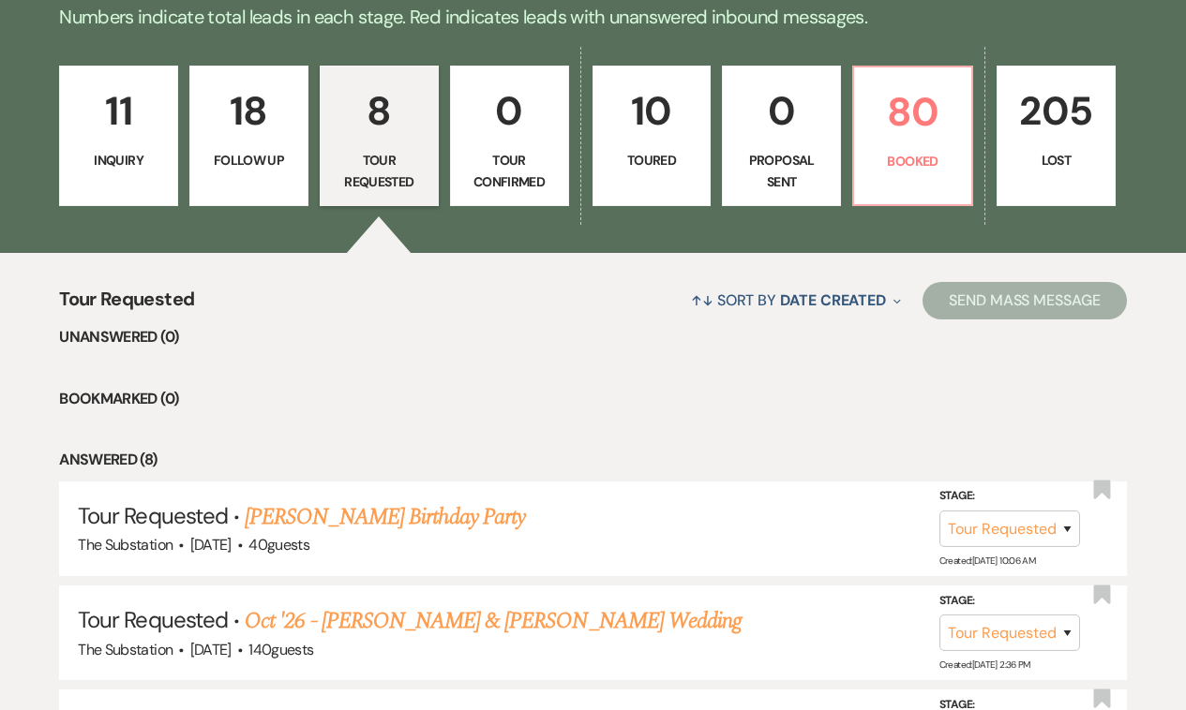
select select "9"
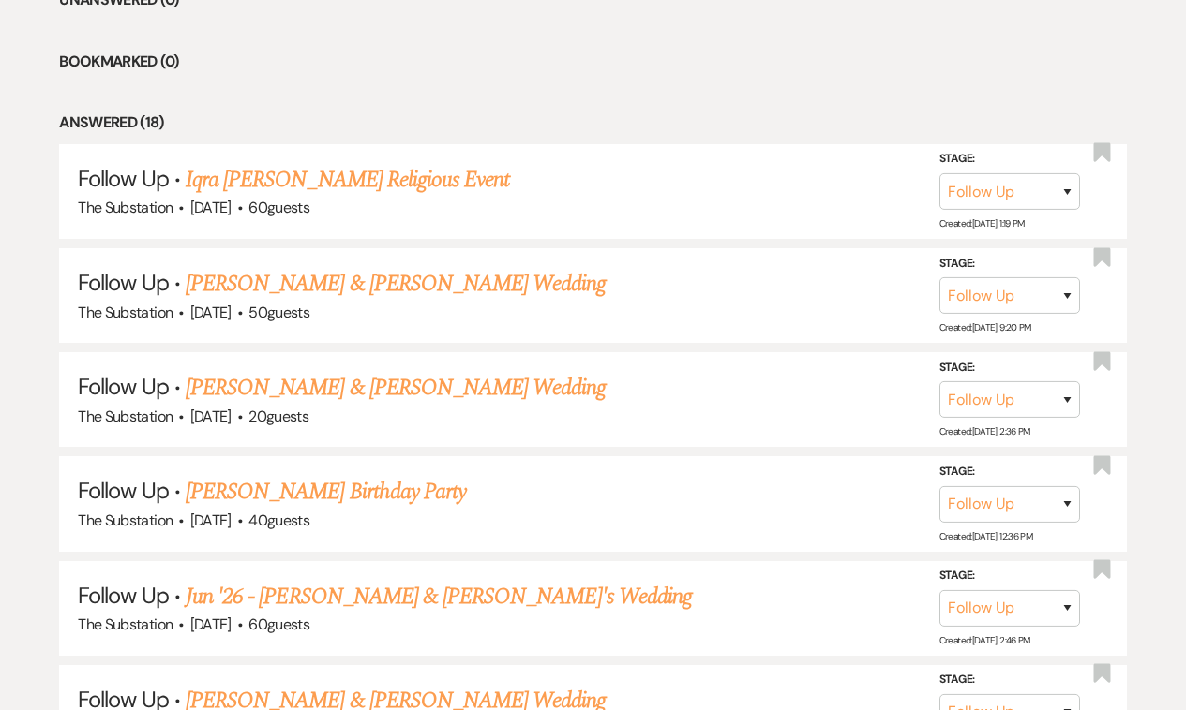
scroll to position [560, 0]
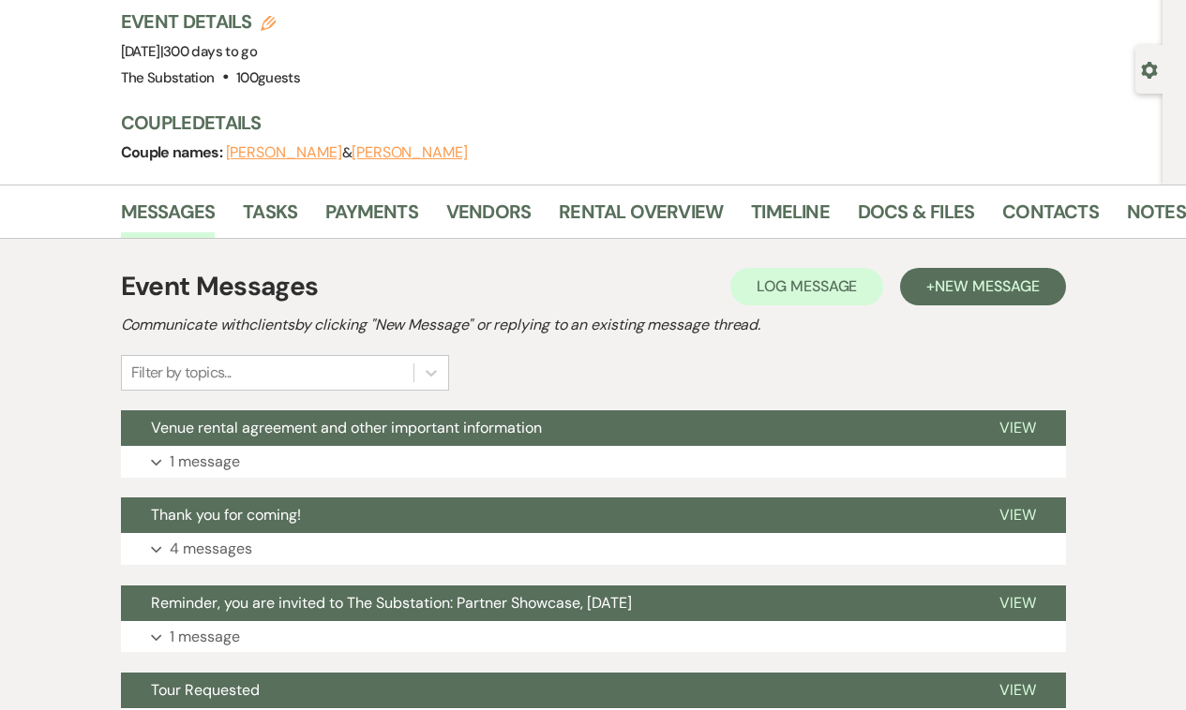
scroll to position [127, 0]
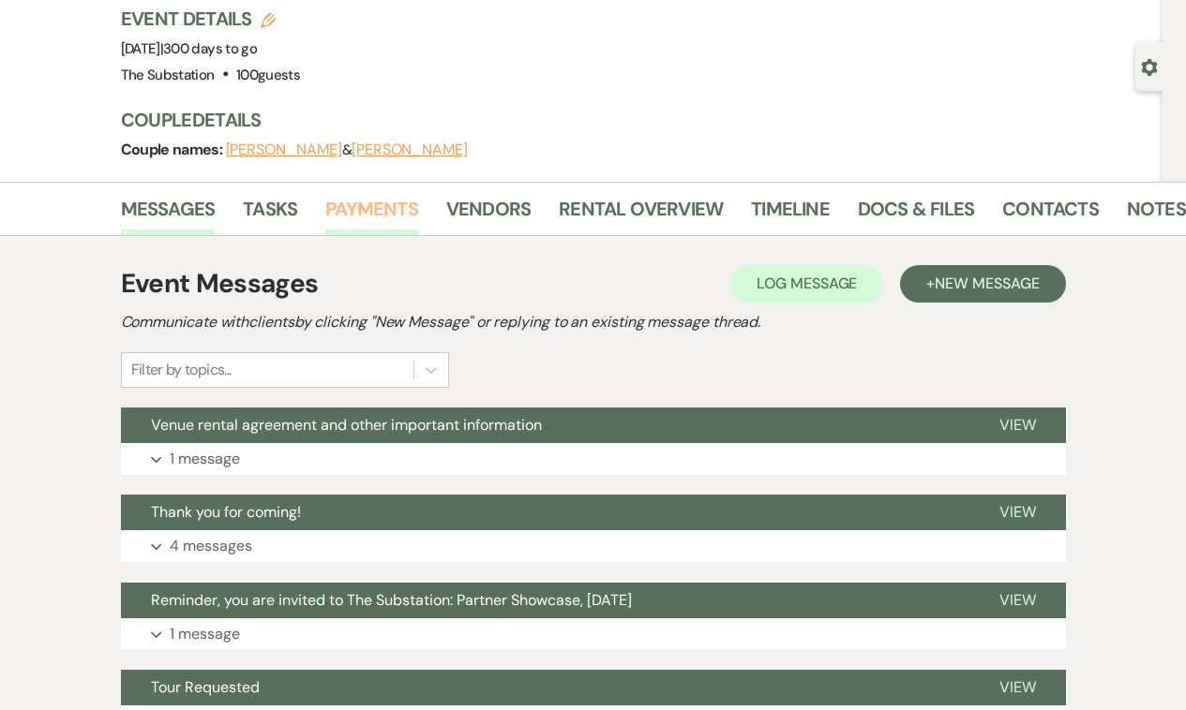
click at [404, 202] on link "Payments" at bounding box center [371, 214] width 93 height 41
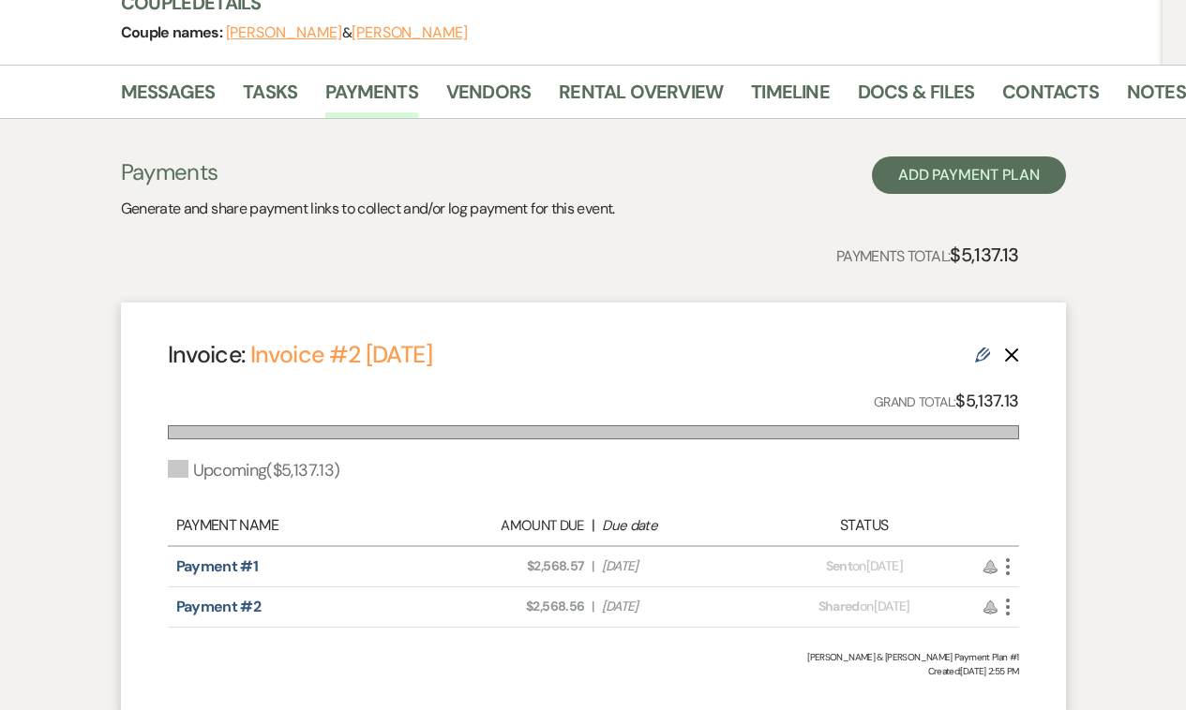
scroll to position [246, 0]
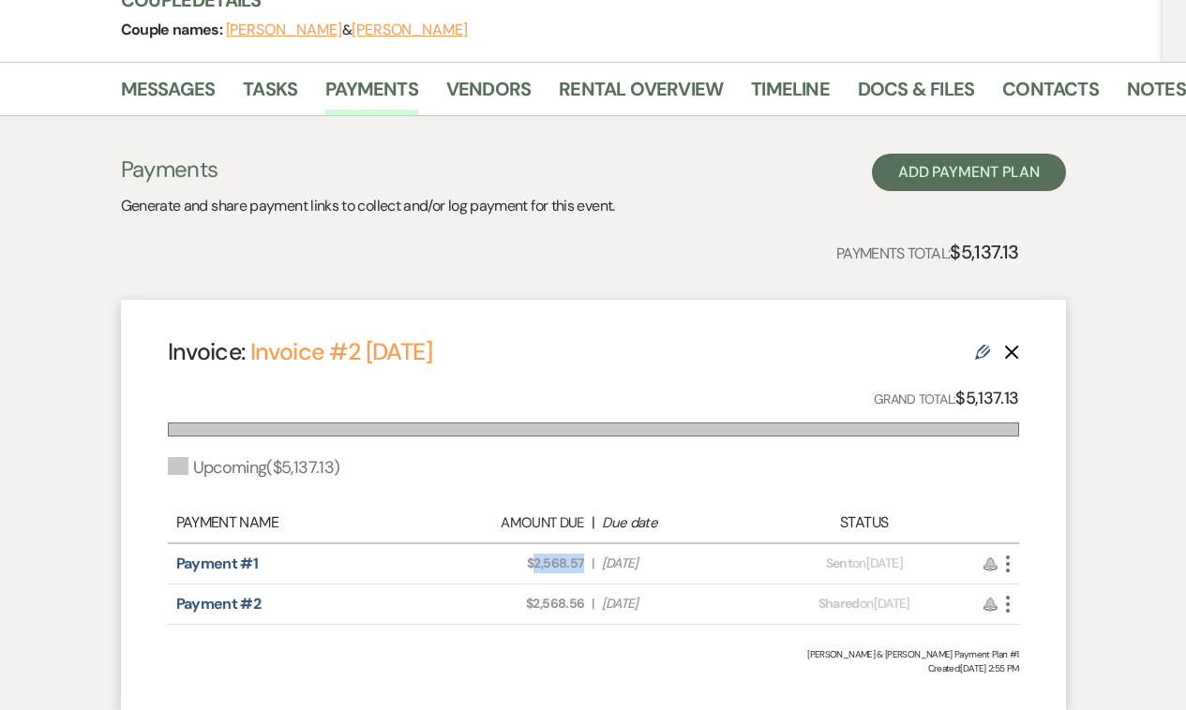
drag, startPoint x: 533, startPoint y: 558, endPoint x: 585, endPoint y: 559, distance: 51.6
click at [585, 559] on div "Amount Due: $2,568.57 | Due Date Aug 20, 2025" at bounding box center [593, 564] width 334 height 20
copy span "2,568.57"
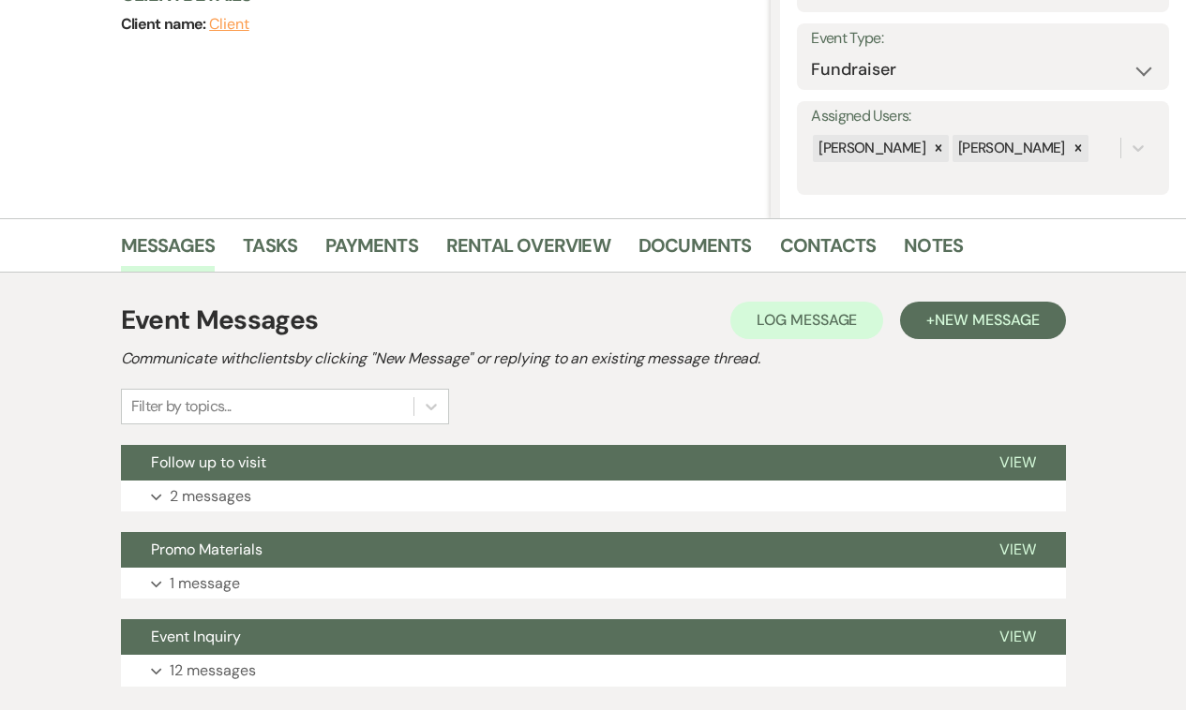
scroll to position [268, 0]
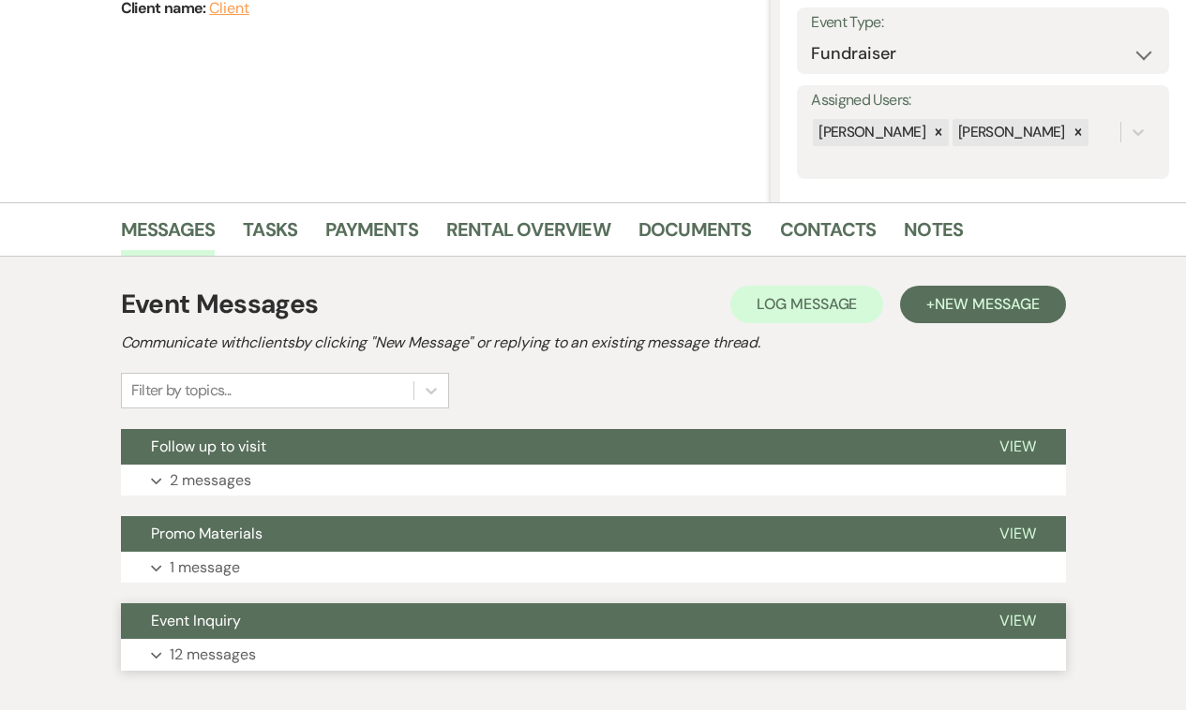
click at [202, 648] on p "12 messages" at bounding box center [213, 655] width 86 height 24
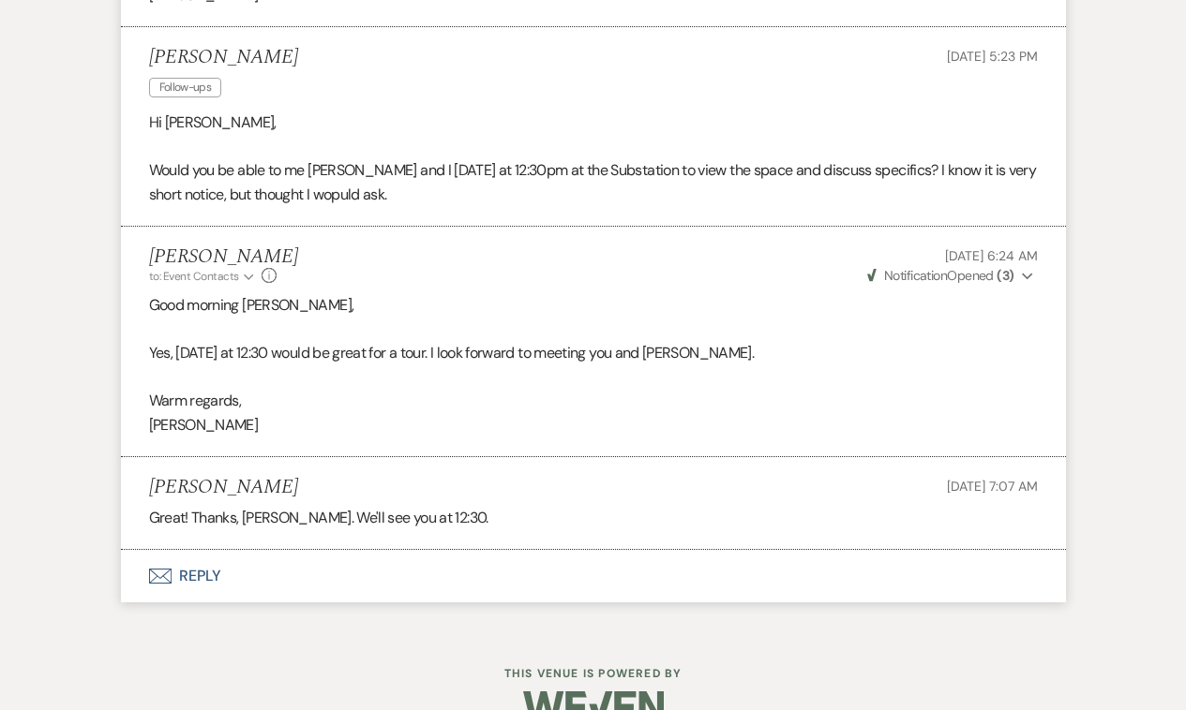
scroll to position [3790, 0]
